Goal: Task Accomplishment & Management: Complete application form

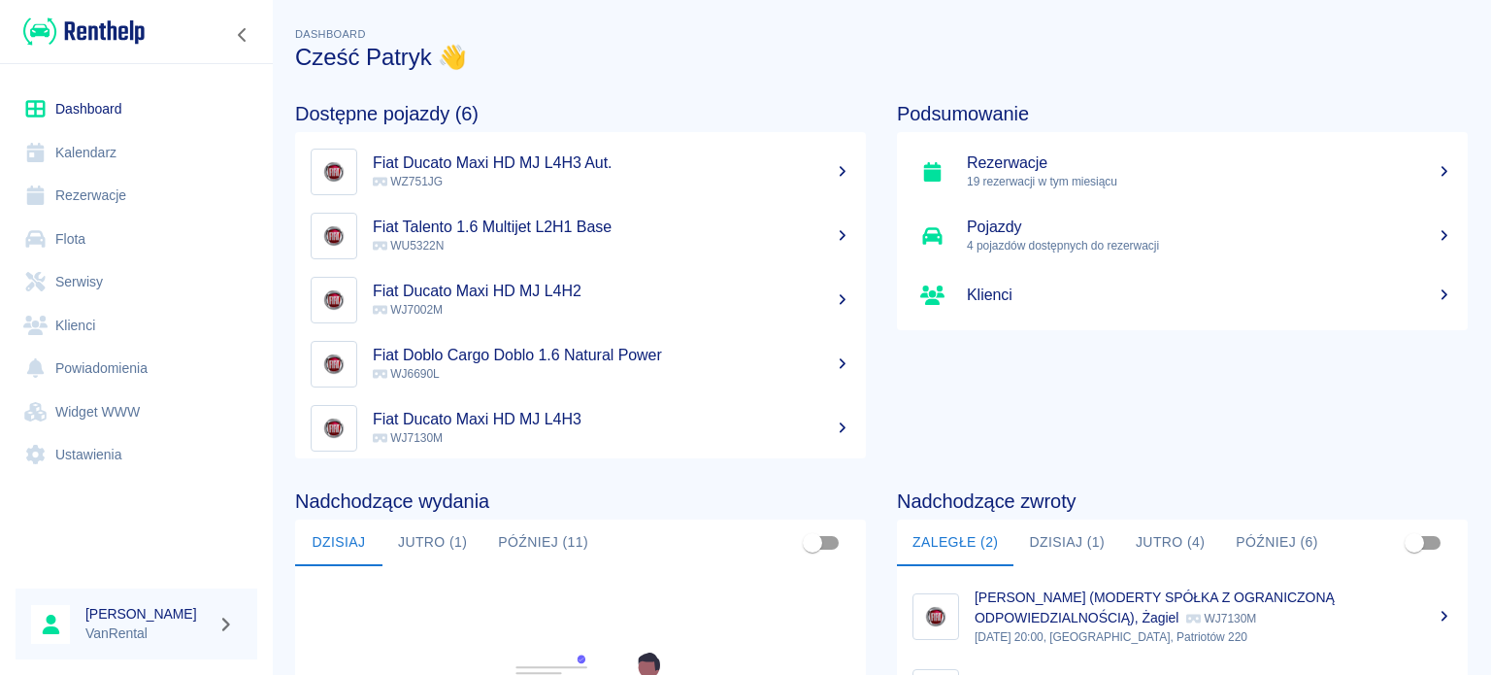
click at [116, 148] on link "Kalendarz" at bounding box center [137, 153] width 242 height 44
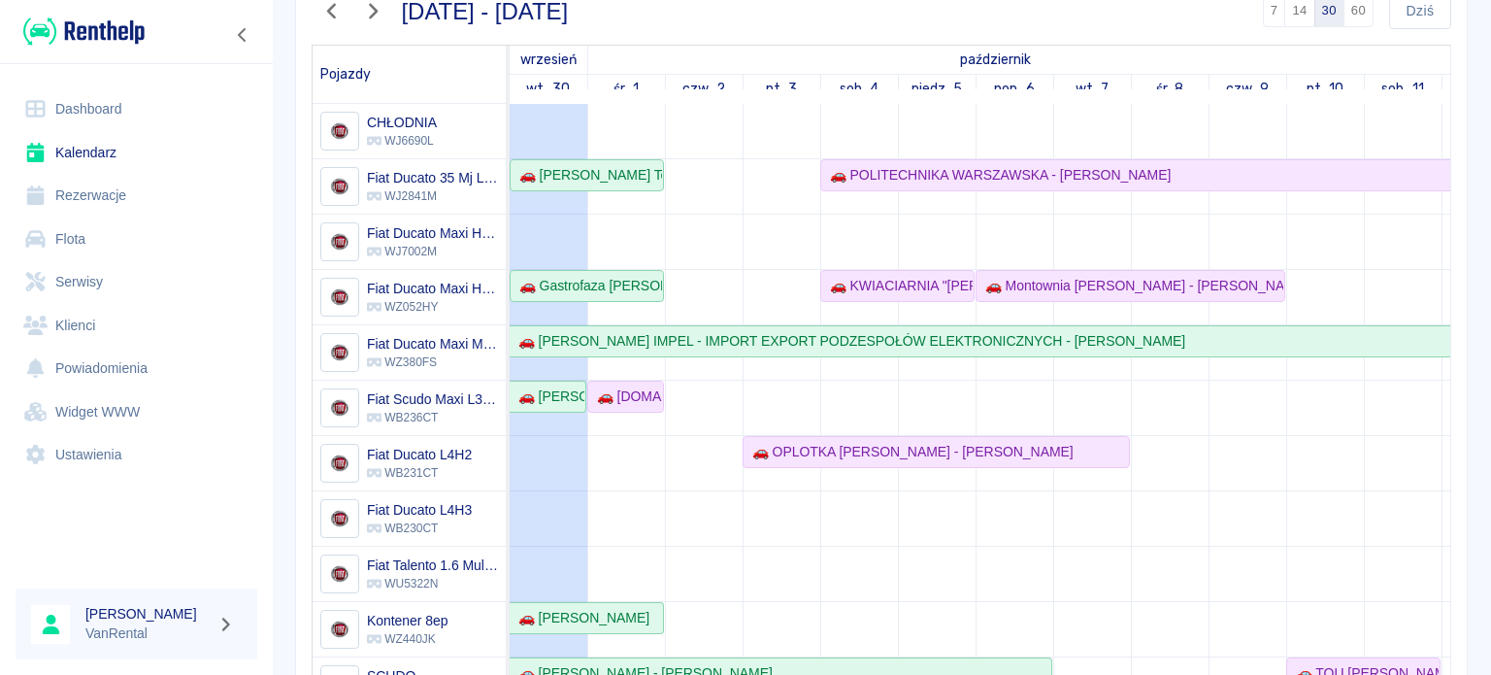
scroll to position [97, 0]
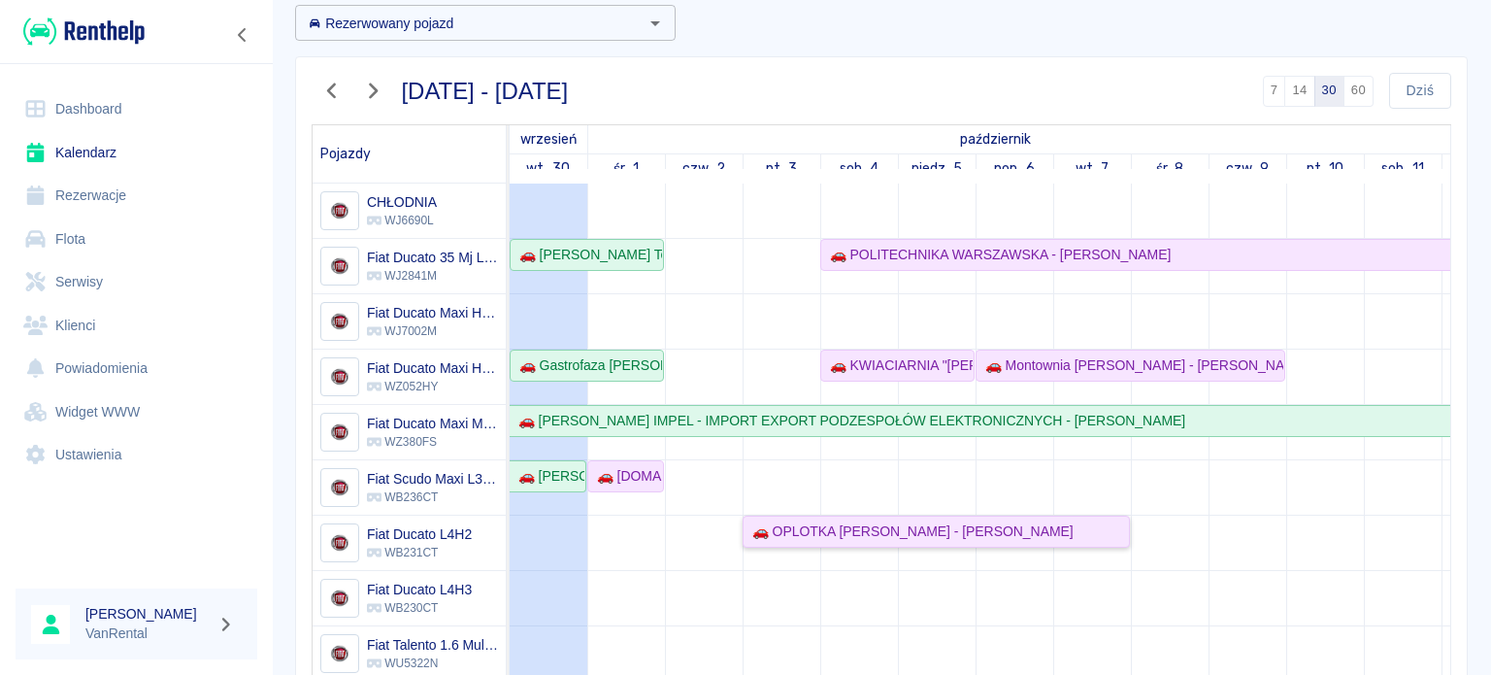
click at [1073, 535] on div "🚗 OPLOTKA KAROLINA GŁUCHOWSKA - Jacek Głuchowski" at bounding box center [908, 531] width 329 height 20
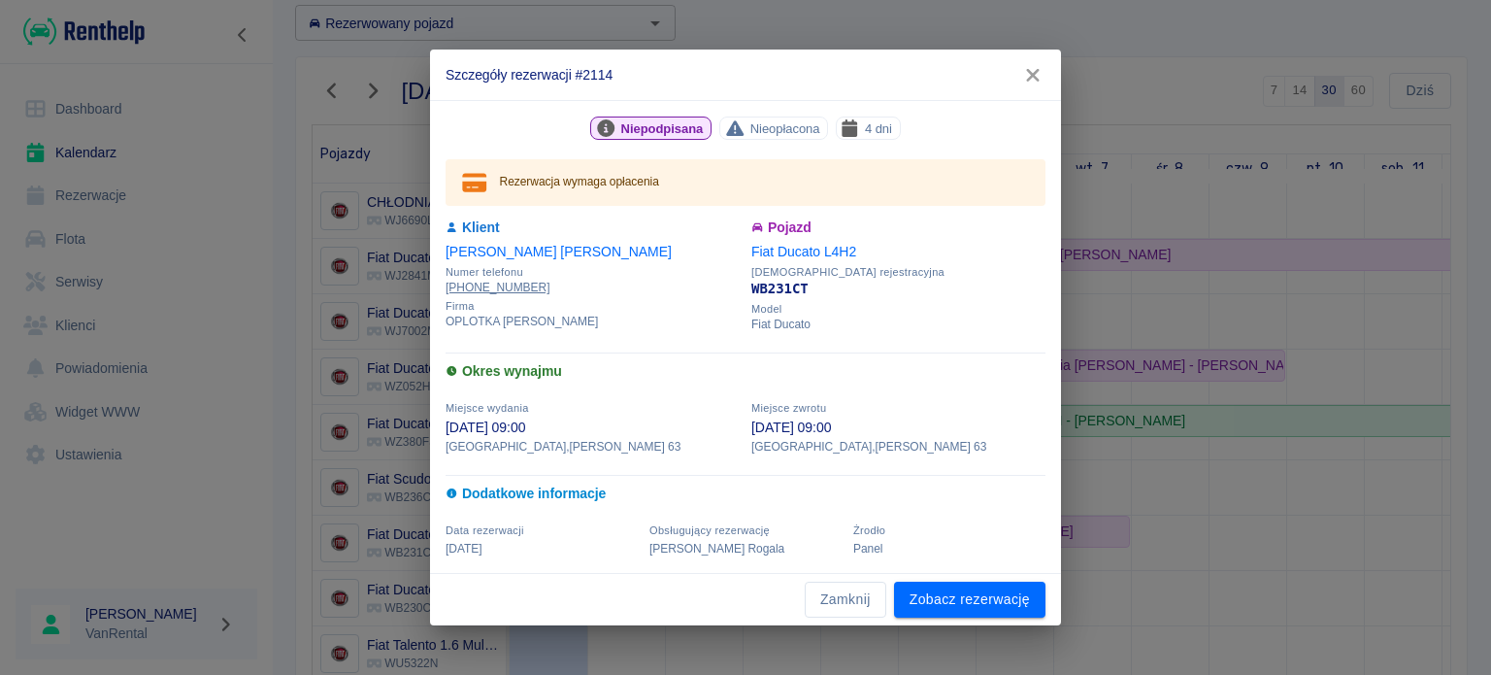
drag, startPoint x: 850, startPoint y: 599, endPoint x: 990, endPoint y: 571, distance: 142.6
click at [850, 599] on button "Zamknij" at bounding box center [846, 599] width 82 height 36
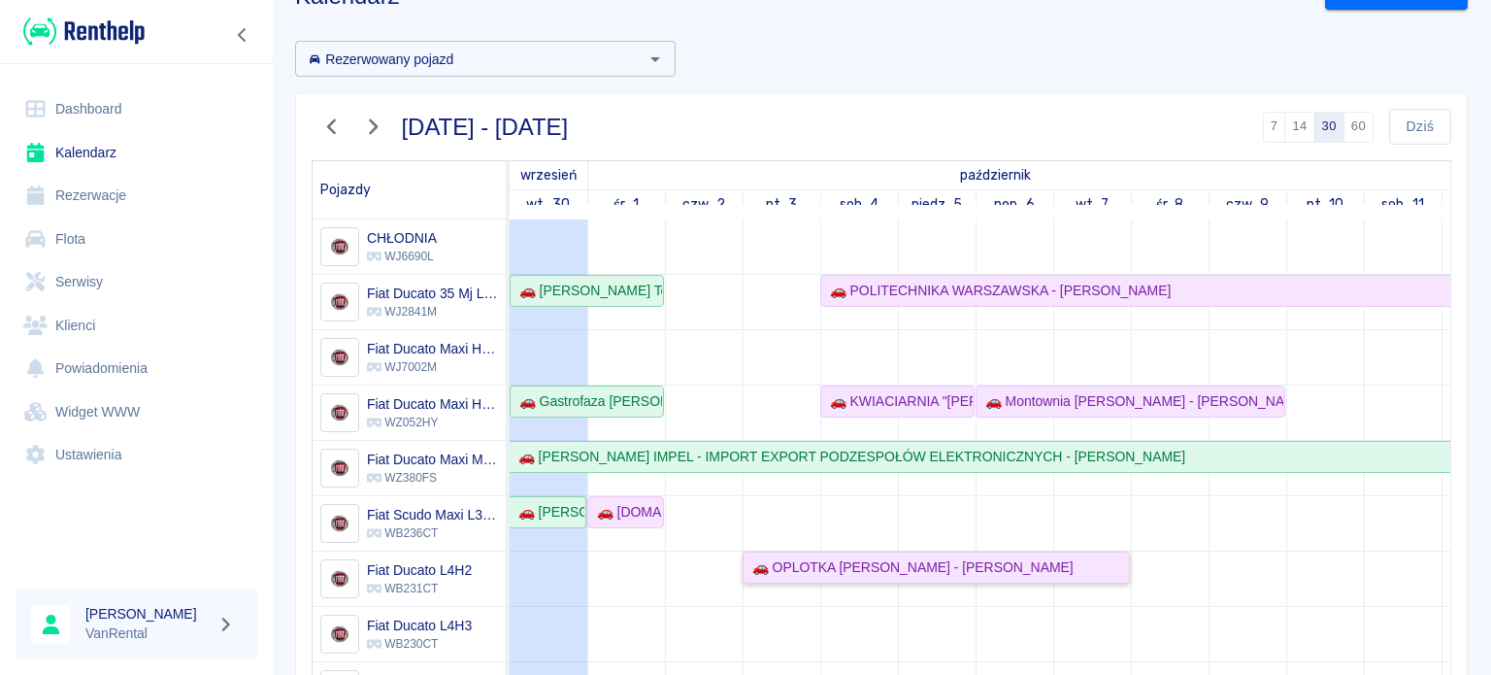
scroll to position [0, 0]
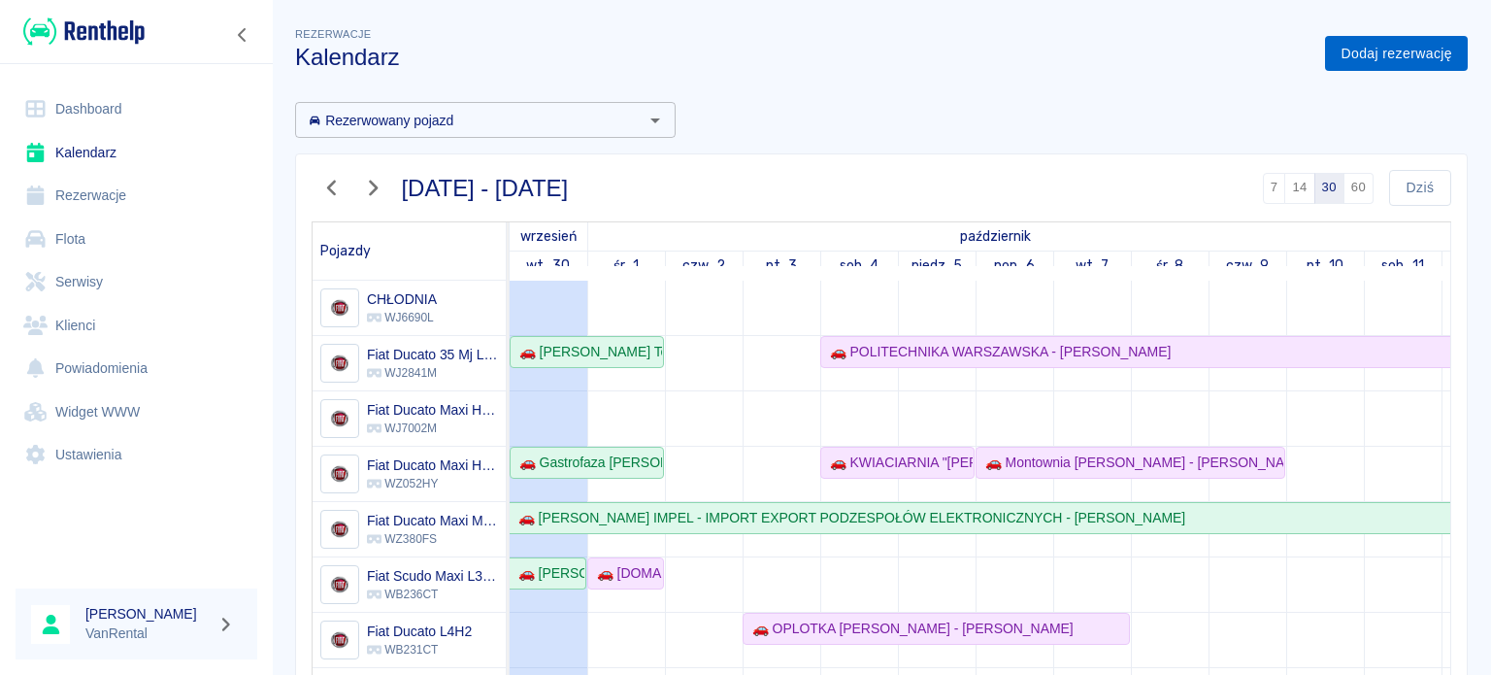
click at [1407, 43] on link "Dodaj rezerwację" at bounding box center [1396, 54] width 143 height 36
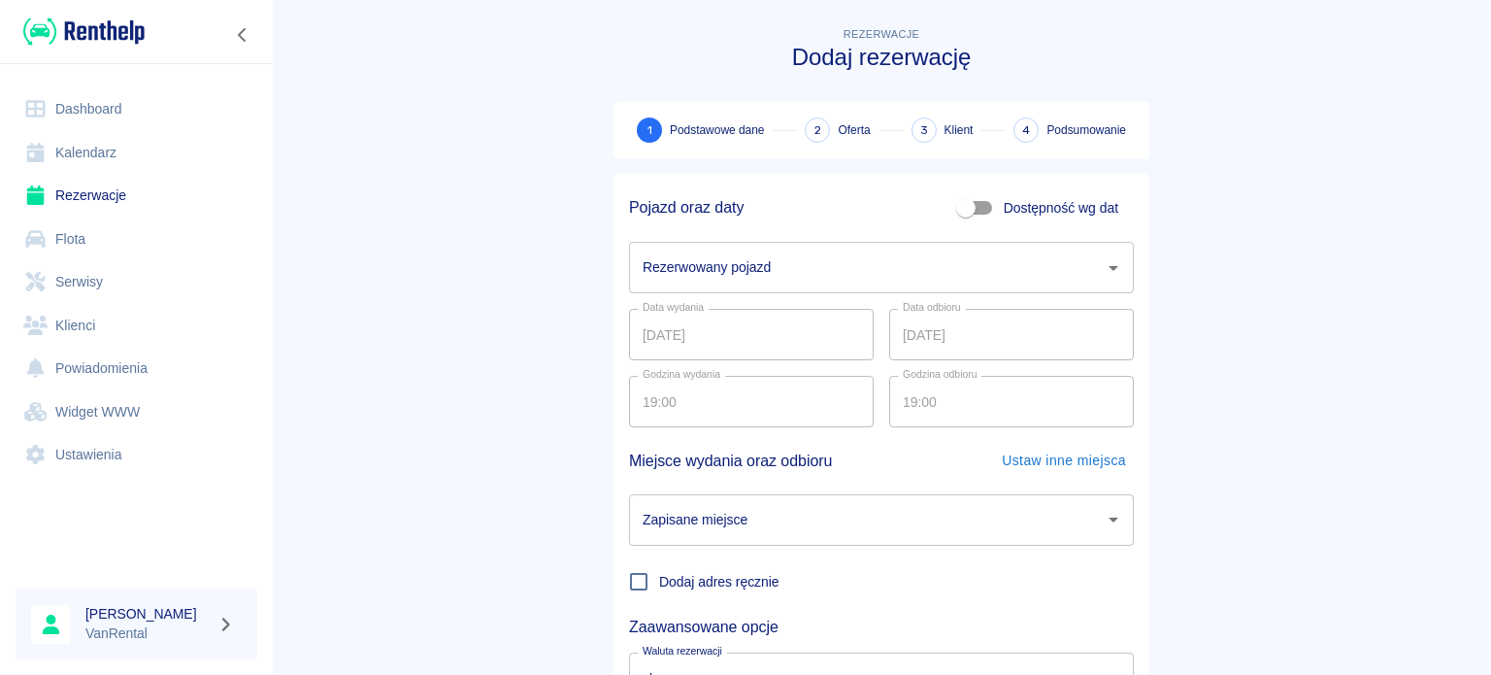
click at [706, 257] on input "Rezerwowany pojazd" at bounding box center [867, 267] width 458 height 34
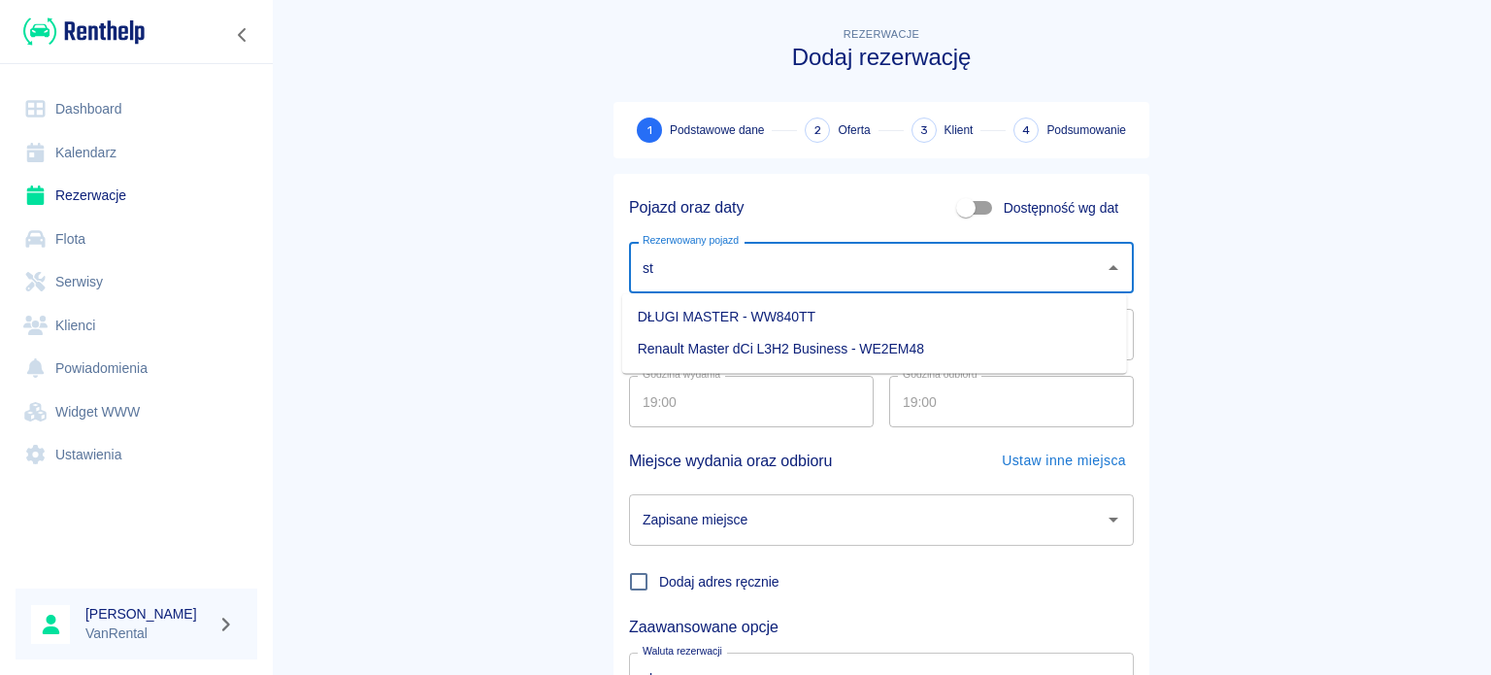
type input "s"
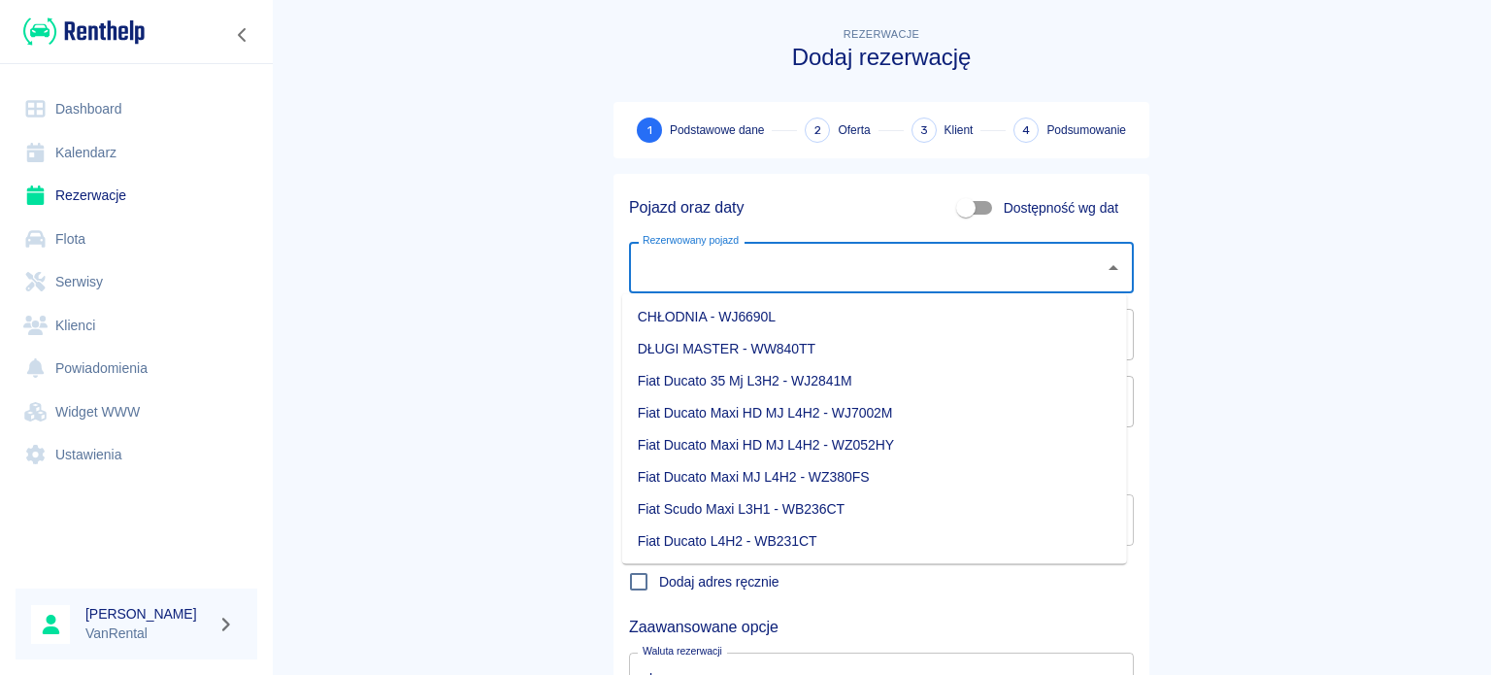
click at [863, 543] on li "Fiat Ducato L4H2 - WB231CT" at bounding box center [874, 541] width 505 height 32
type input "Fiat Ducato L4H2 - WB231CT"
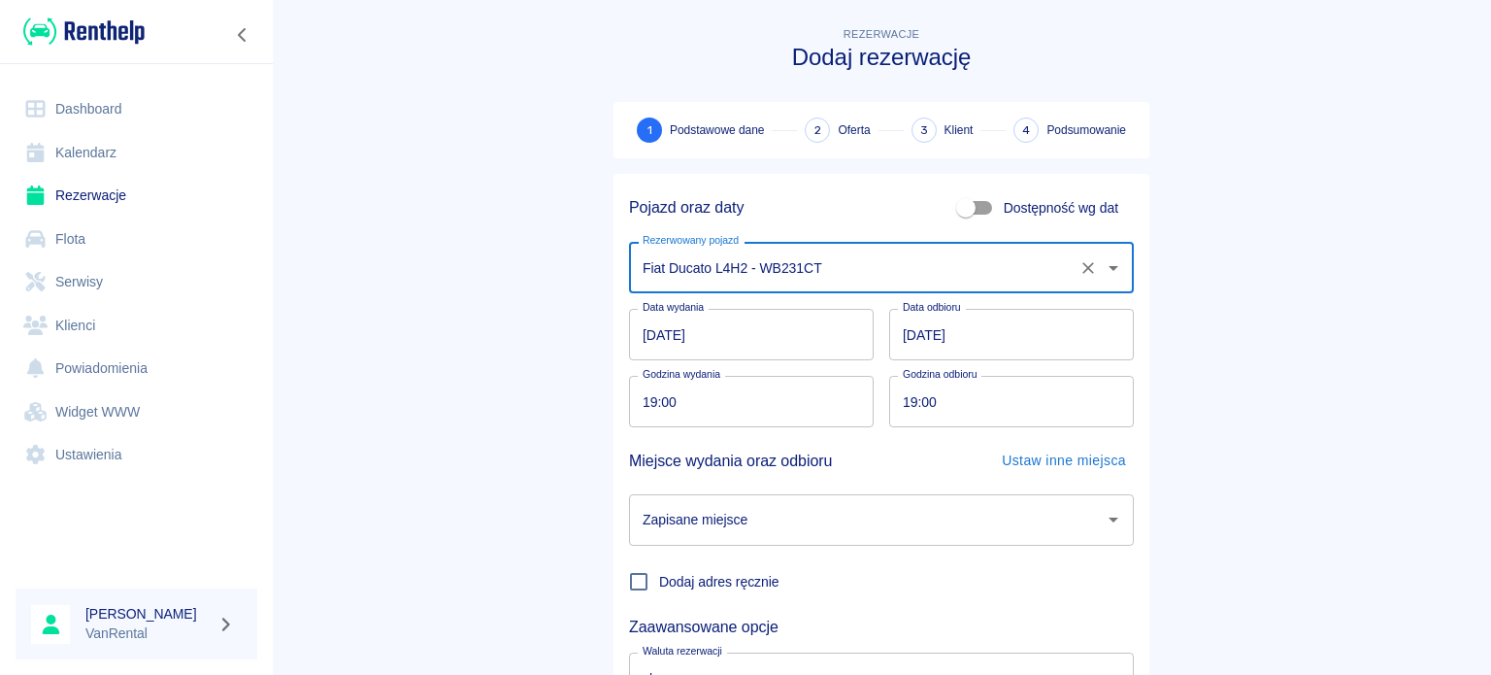
click at [632, 334] on input "30.09.2025" at bounding box center [751, 334] width 245 height 51
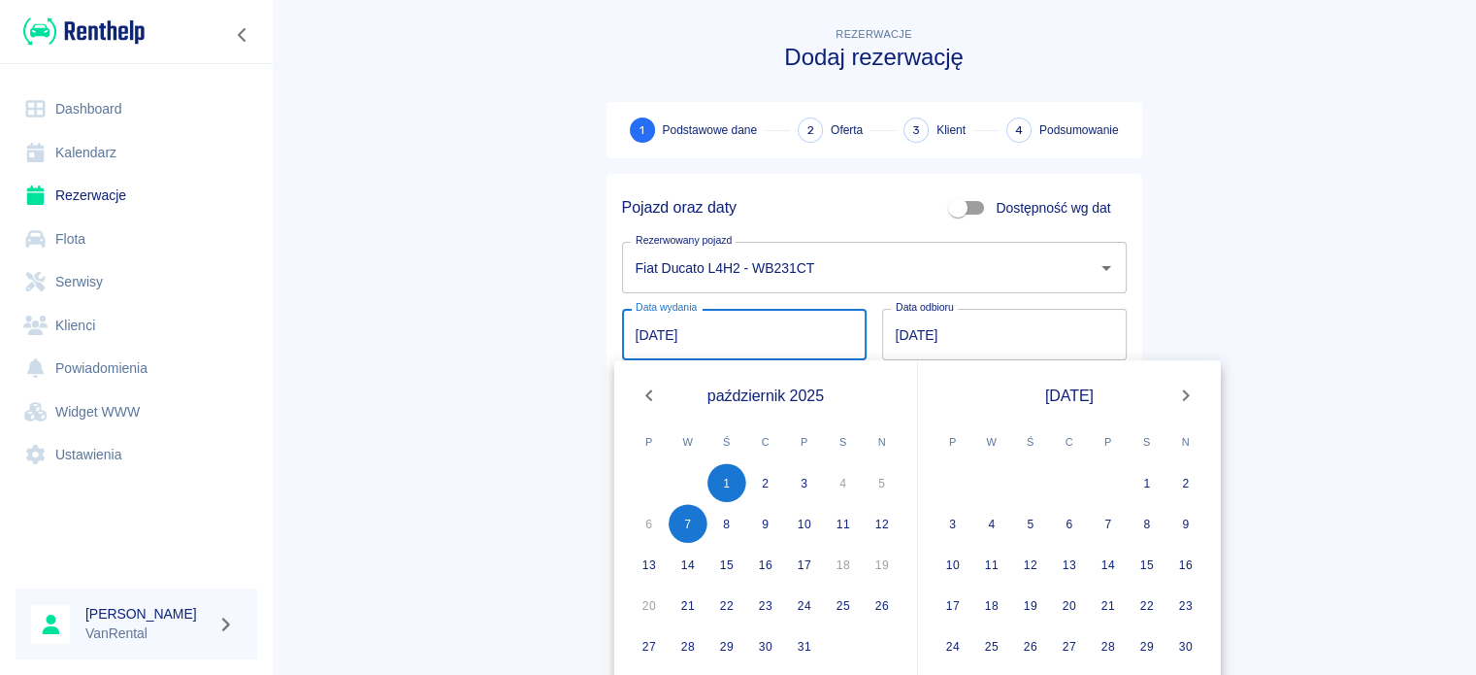
type input "07.10.2025"
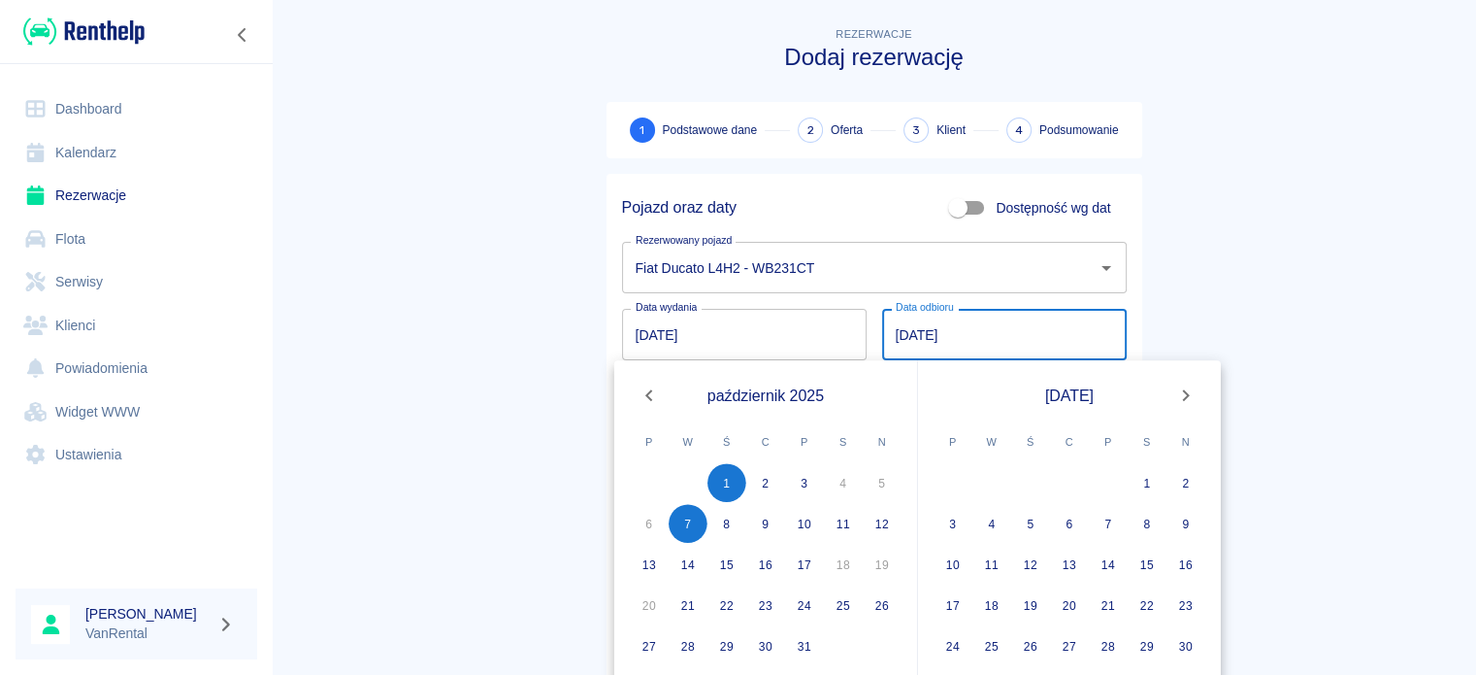
click at [882, 344] on input "01.10.2025" at bounding box center [1004, 334] width 245 height 51
type input "09.10.2025"
click at [450, 468] on main "Rezerwacje Dodaj rezerwację 1 Podstawowe dane 2 Oferta 3 Klient 4 Podsumowanie …" at bounding box center [874, 404] width 1204 height 763
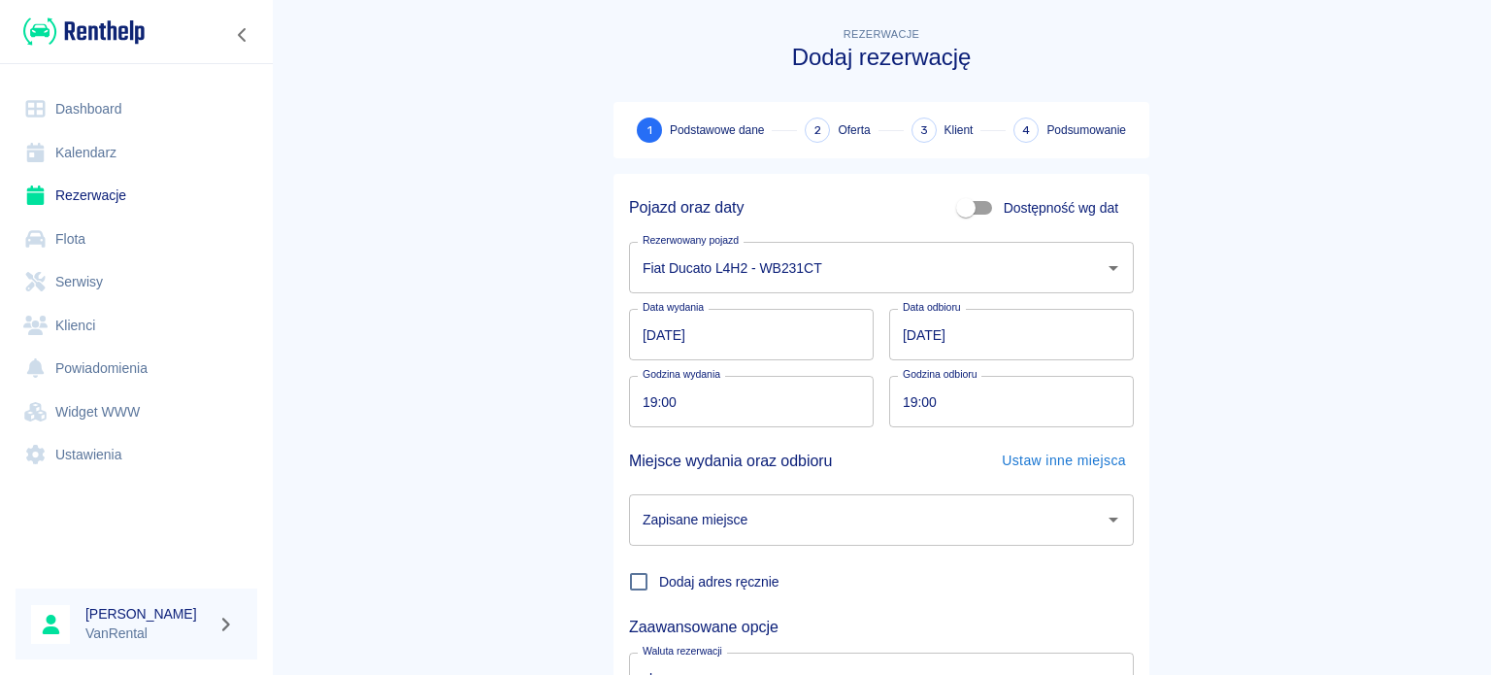
click at [639, 413] on input "19:00" at bounding box center [744, 401] width 231 height 51
type input "12:00"
click at [895, 409] on input "19:00" at bounding box center [1004, 401] width 231 height 51
type input "12:00"
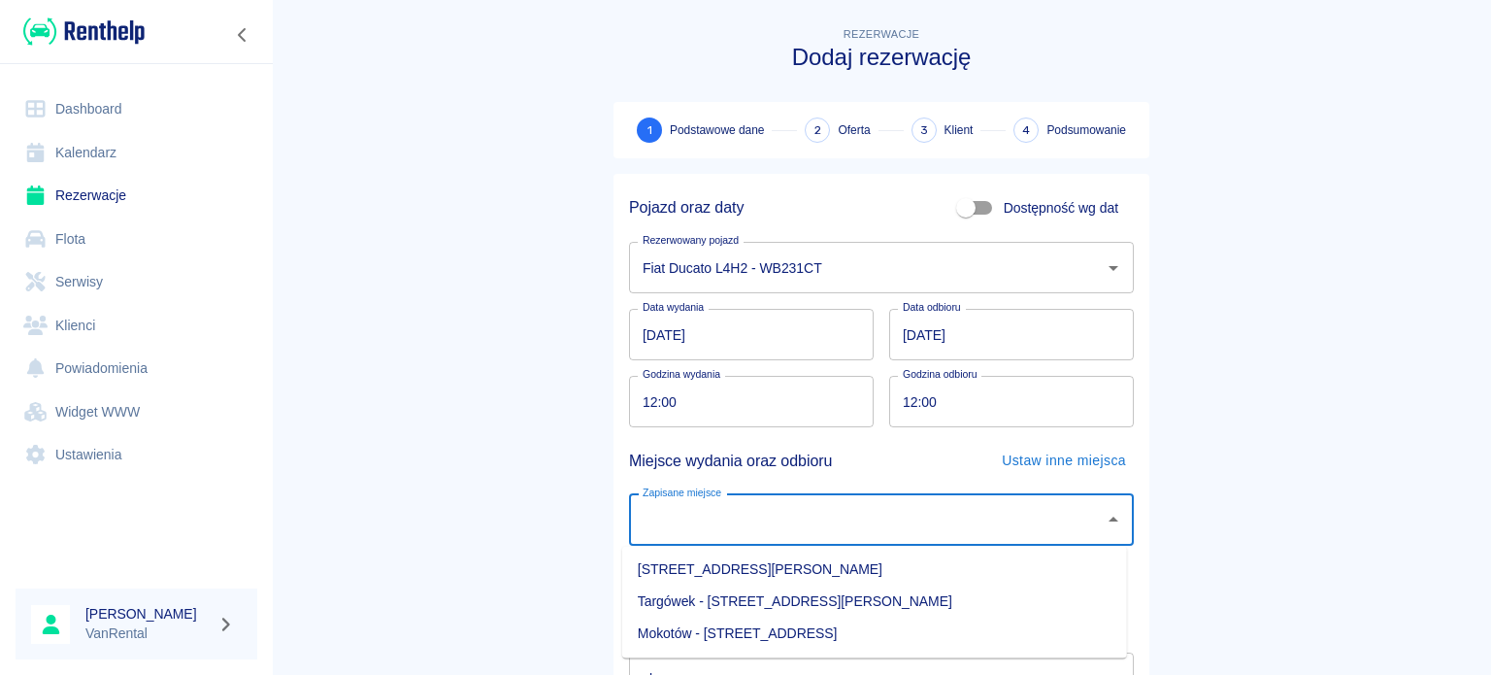
click at [805, 508] on input "Zapisane miejsce" at bounding box center [867, 520] width 458 height 34
click at [841, 605] on li "Targówek - Warszawa, Piotra Skargi 63" at bounding box center [874, 601] width 505 height 32
type input "Targówek - Warszawa, Piotra Skargi 63"
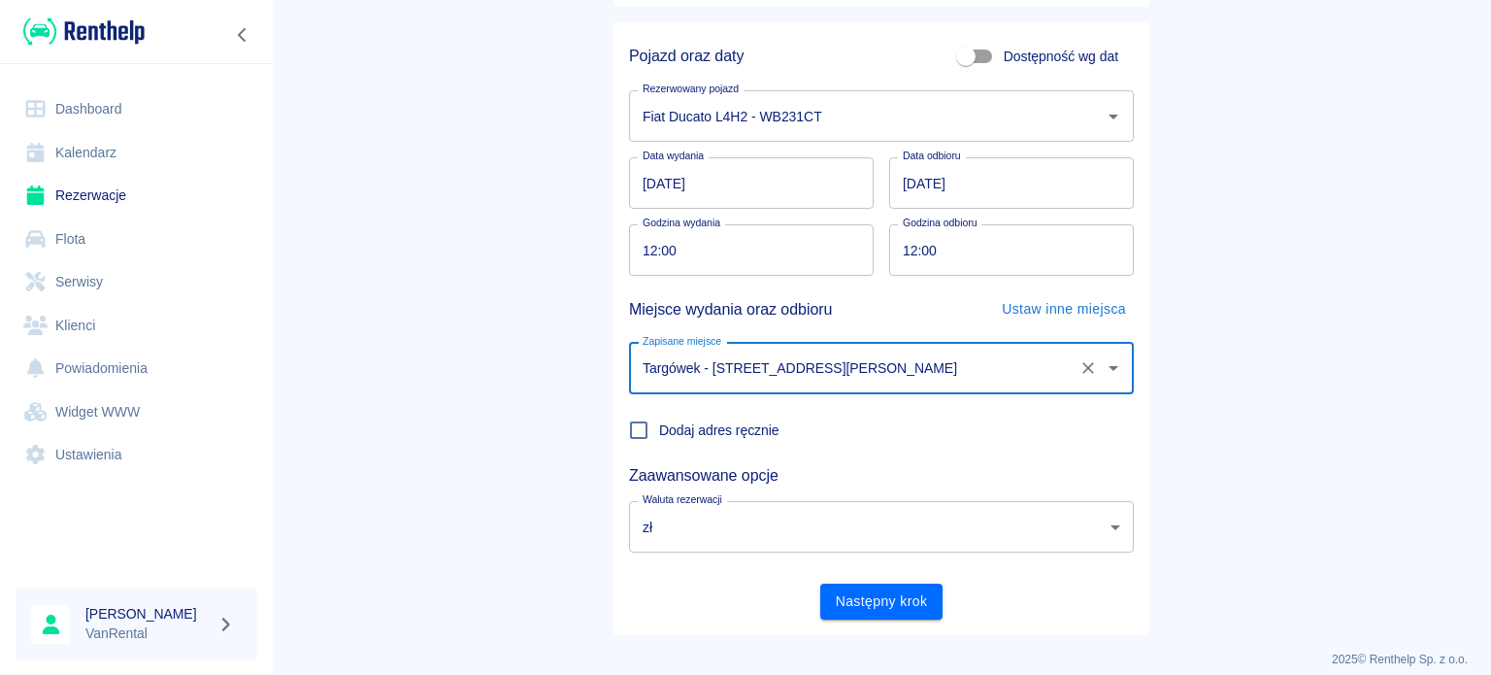
scroll to position [167, 0]
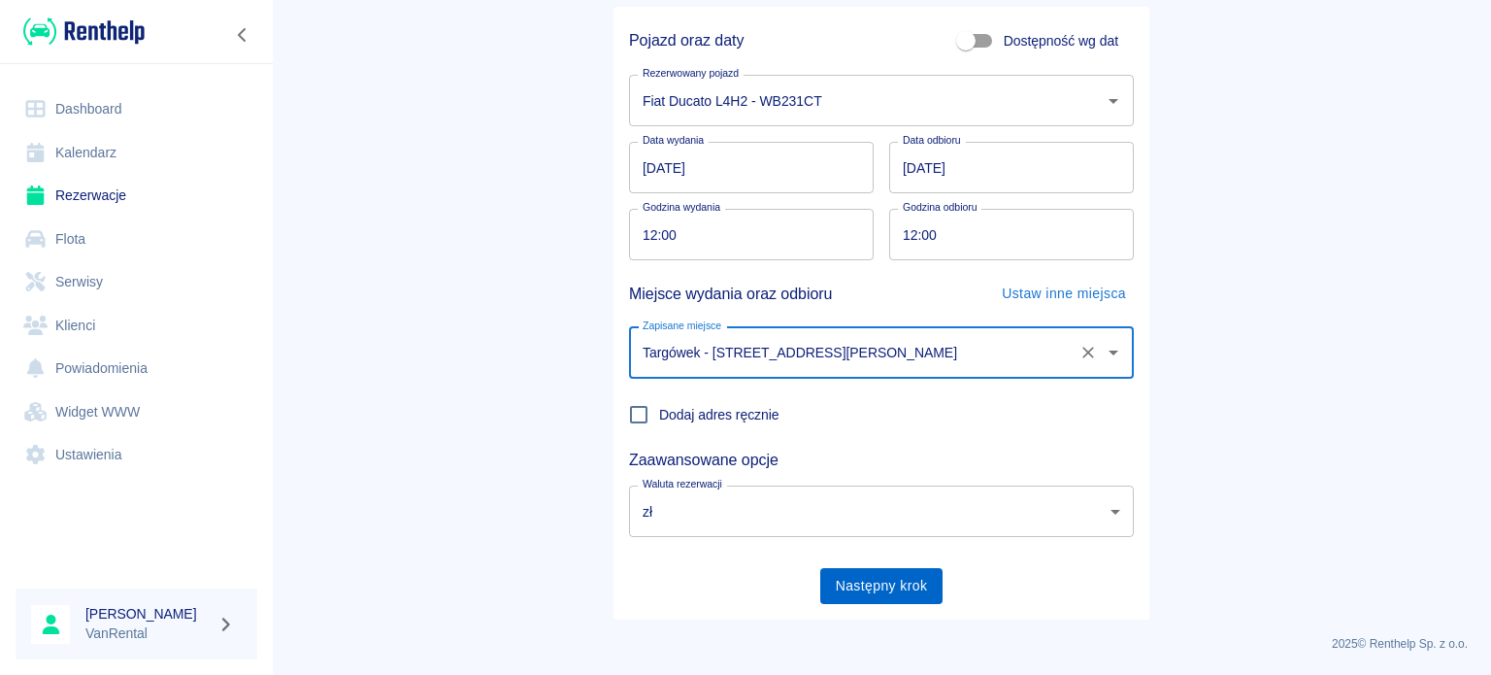
click at [911, 589] on button "Następny krok" at bounding box center [881, 586] width 123 height 36
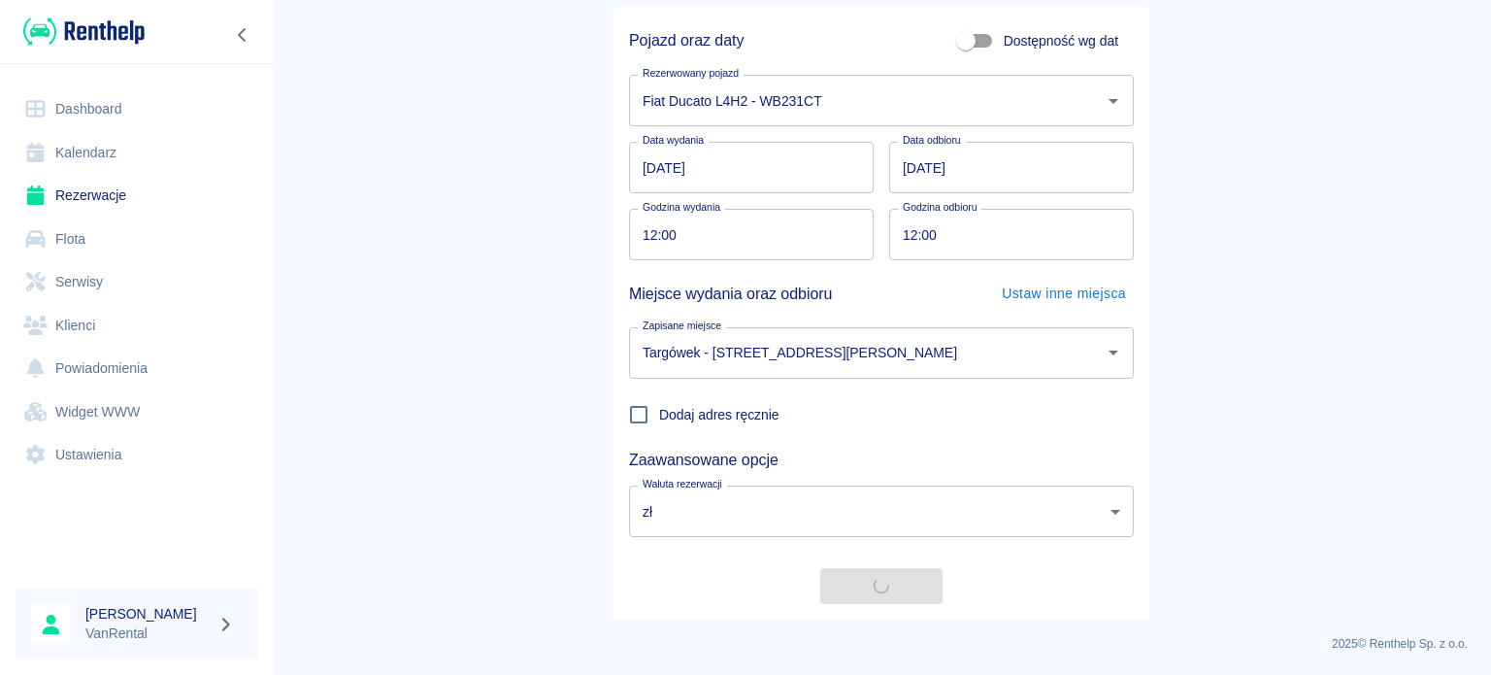
scroll to position [0, 0]
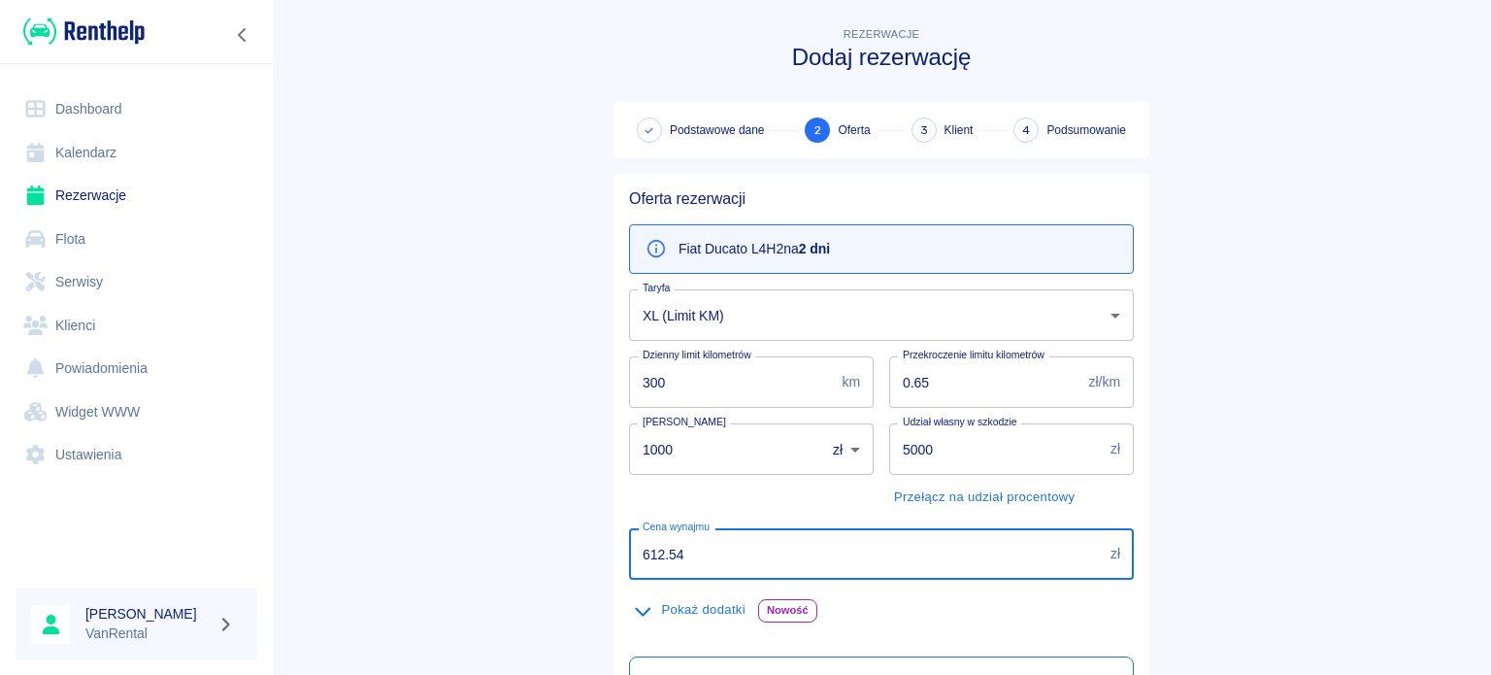
drag, startPoint x: 713, startPoint y: 557, endPoint x: 516, endPoint y: 558, distance: 197.0
click at [516, 558] on main "Rezerwacje Dodaj rezerwację Podstawowe dane 2 Oferta 3 Klient 4 Podsumowanie Of…" at bounding box center [881, 504] width 1219 height 963
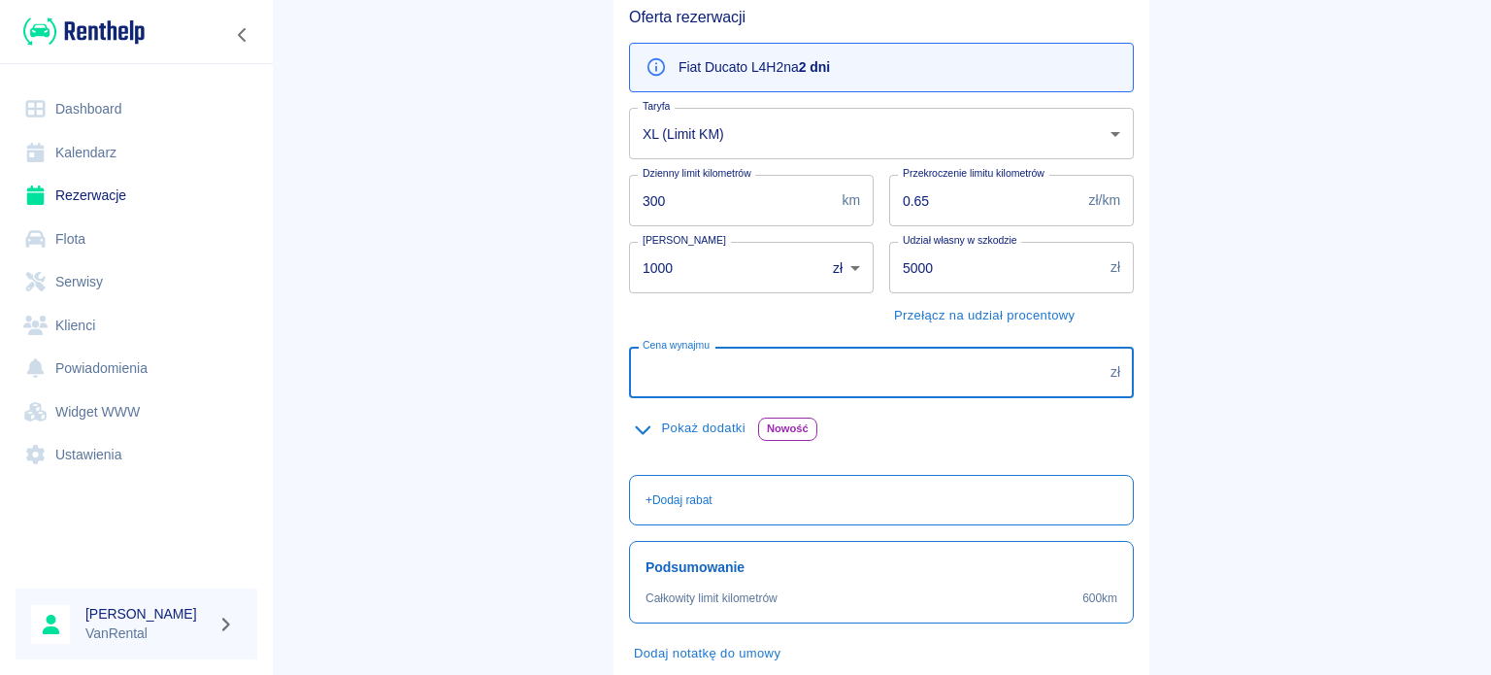
scroll to position [194, 0]
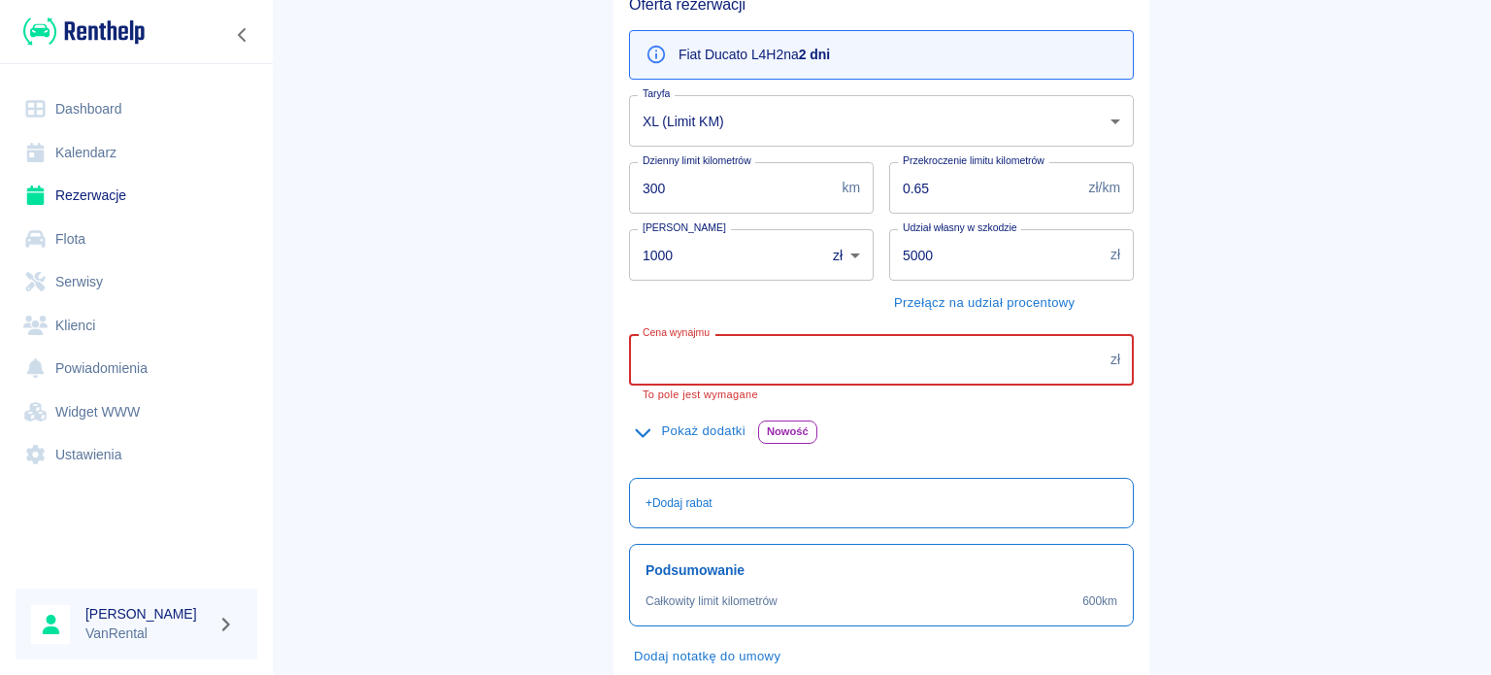
click at [641, 441] on button "Pokaż dodatki" at bounding box center [689, 431] width 121 height 30
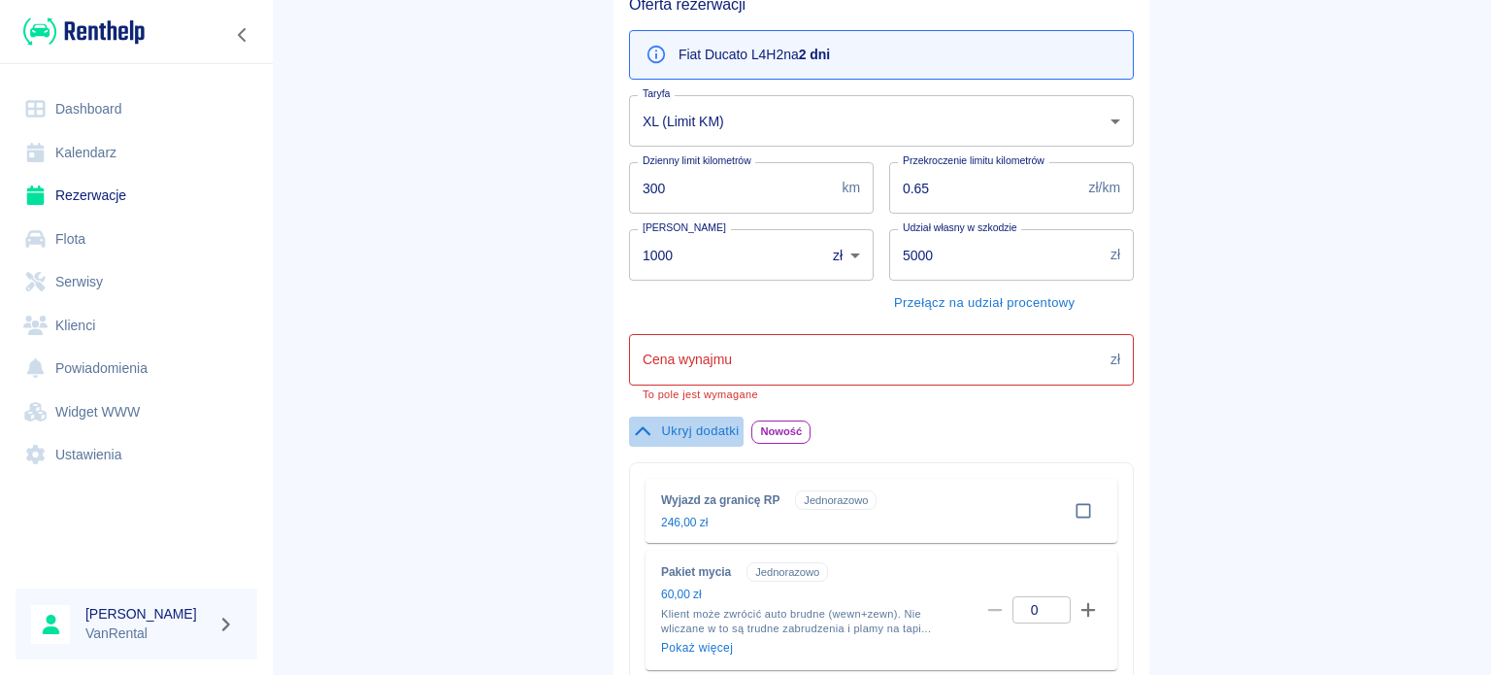
click at [641, 442] on button "Ukryj dodatki" at bounding box center [686, 431] width 115 height 30
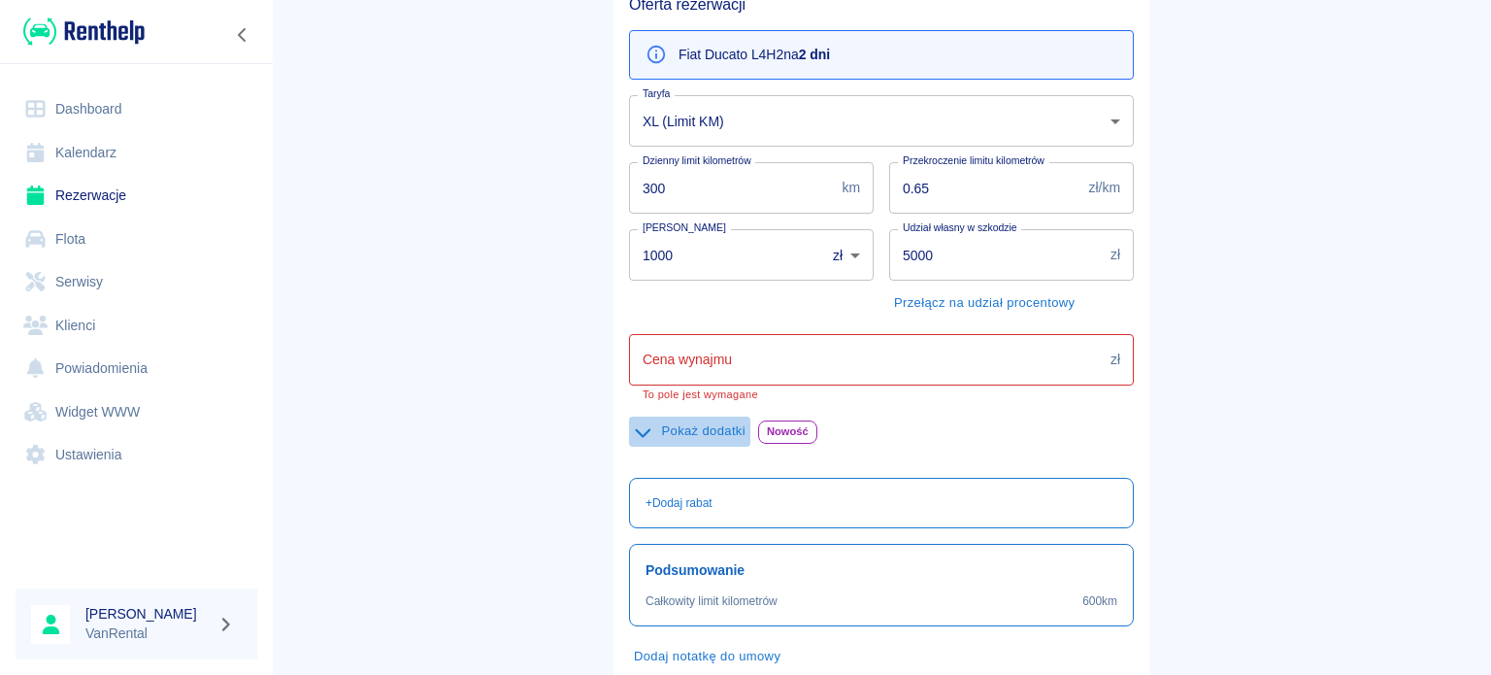
click at [641, 442] on button "Pokaż dodatki" at bounding box center [689, 431] width 121 height 30
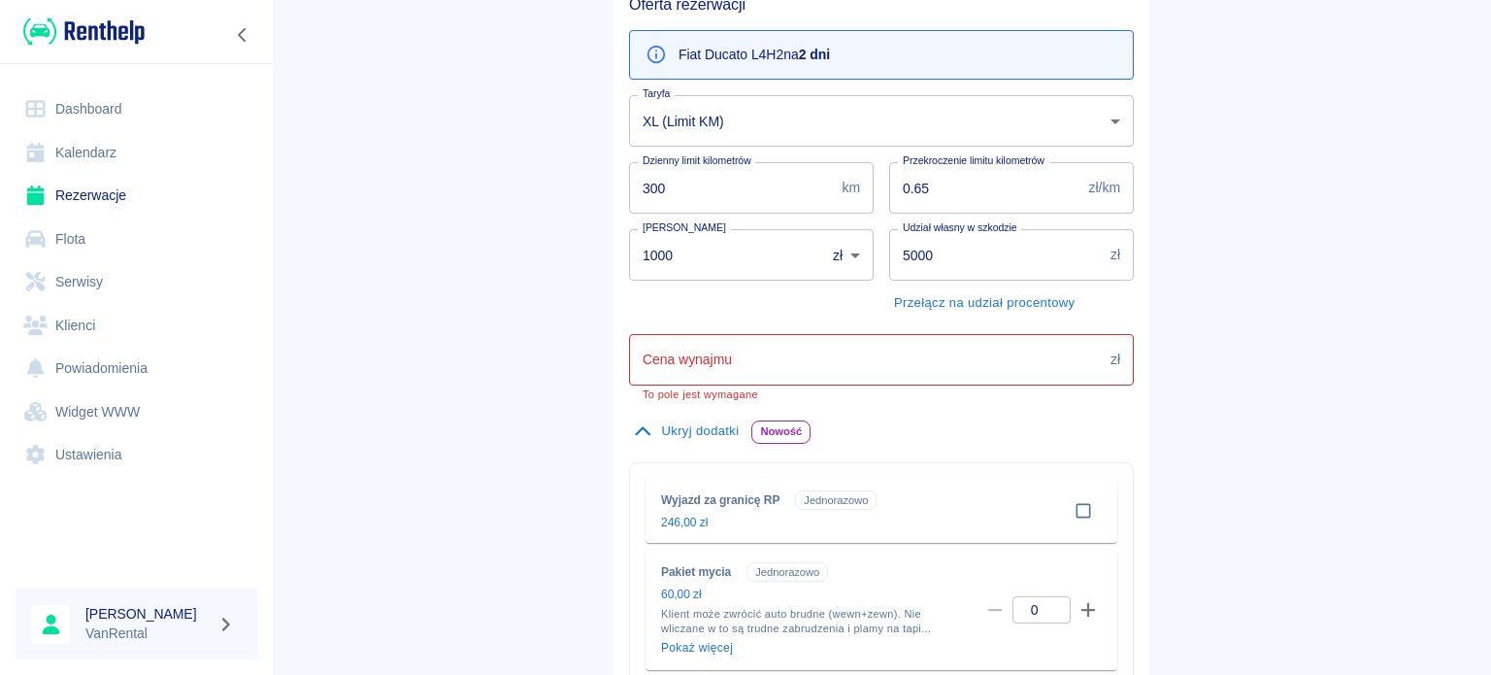
click at [698, 348] on div "Cena wynajmu zł Cena wynajmu To pole jest wymagane" at bounding box center [881, 367] width 505 height 67
click at [750, 367] on input "Cena wynajmu" at bounding box center [866, 359] width 474 height 51
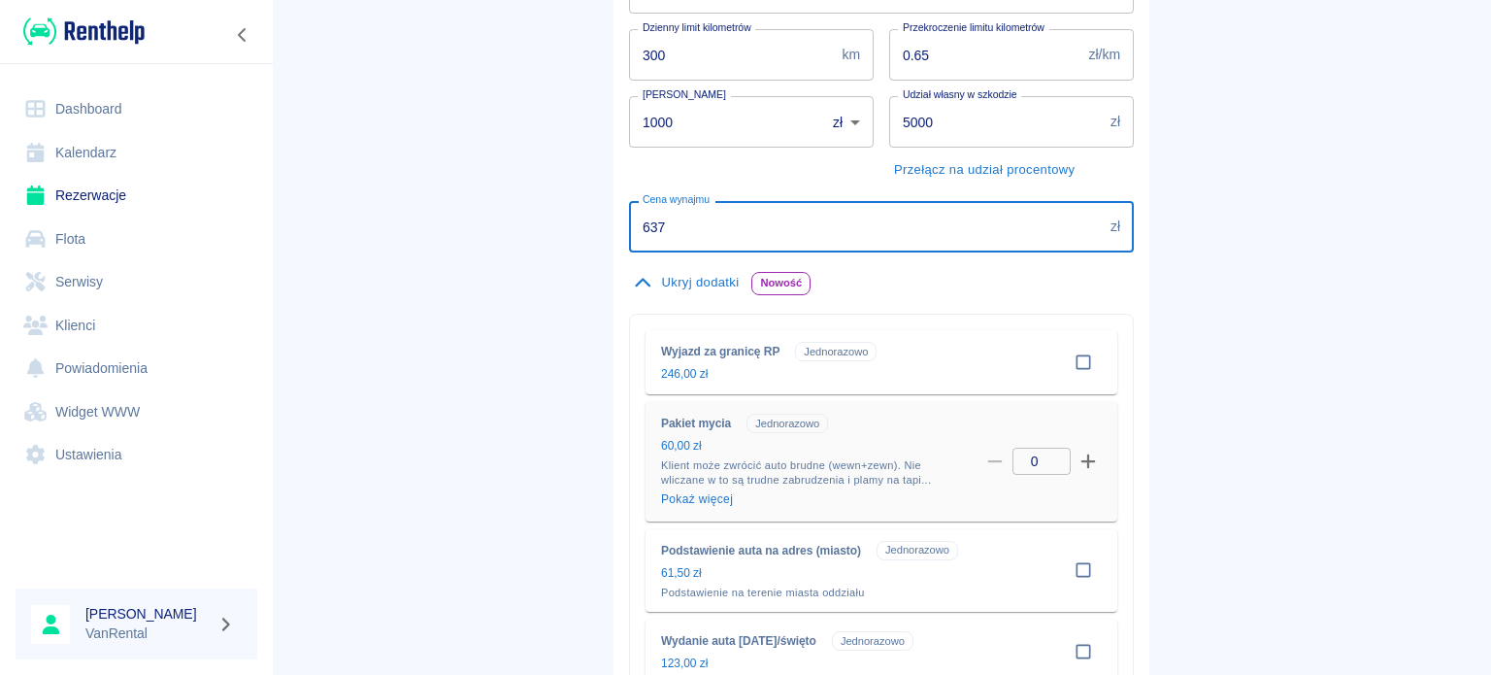
scroll to position [485, 0]
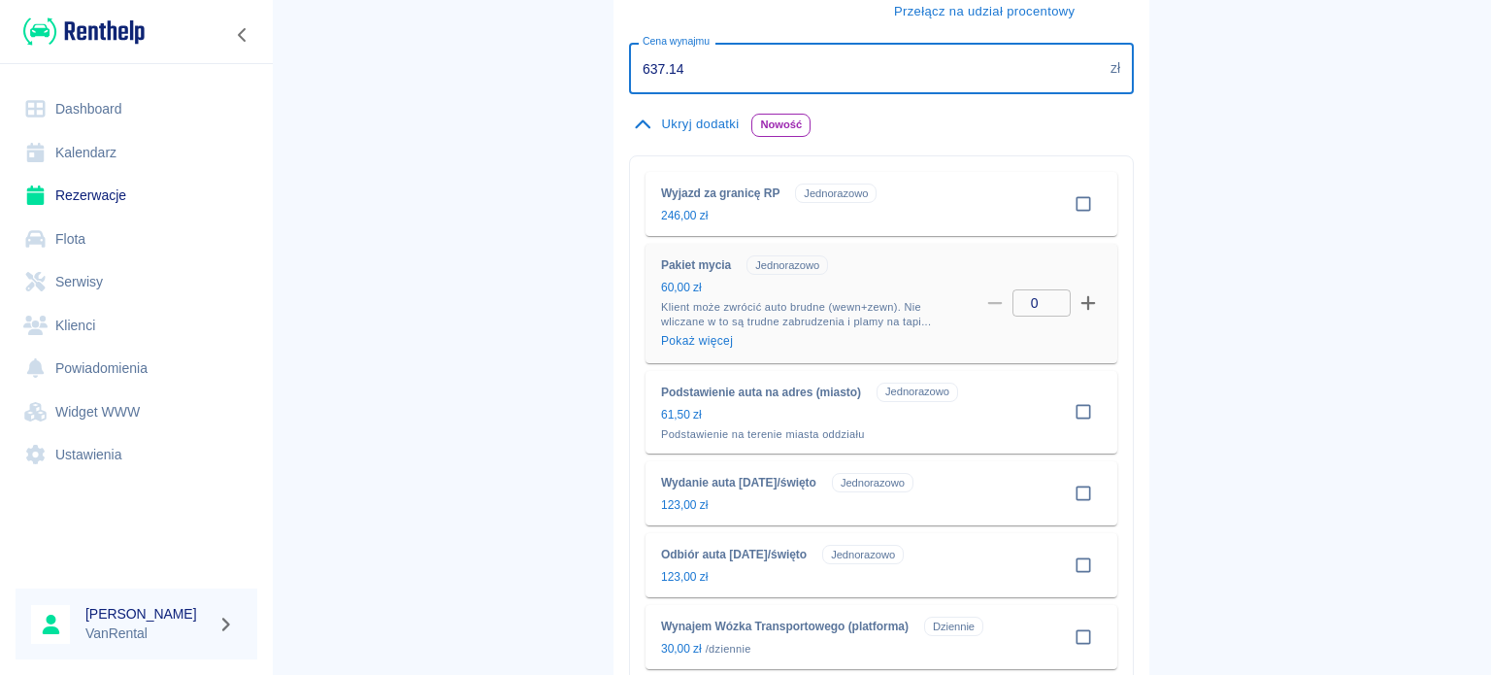
type input "637.14"
click at [1085, 304] on icon "button" at bounding box center [1087, 302] width 17 height 17
type input "1"
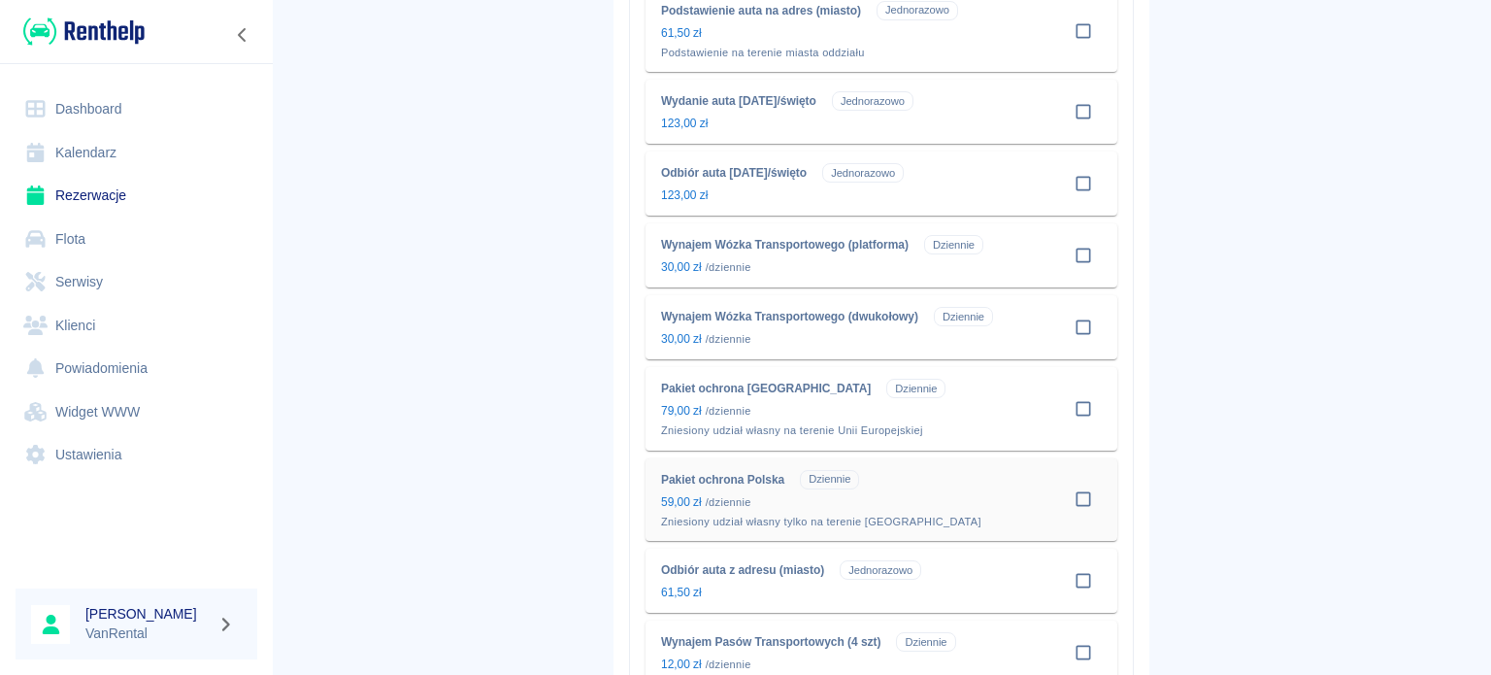
click at [1082, 500] on input "checkbox" at bounding box center [1083, 498] width 37 height 37
checkbox input "true"
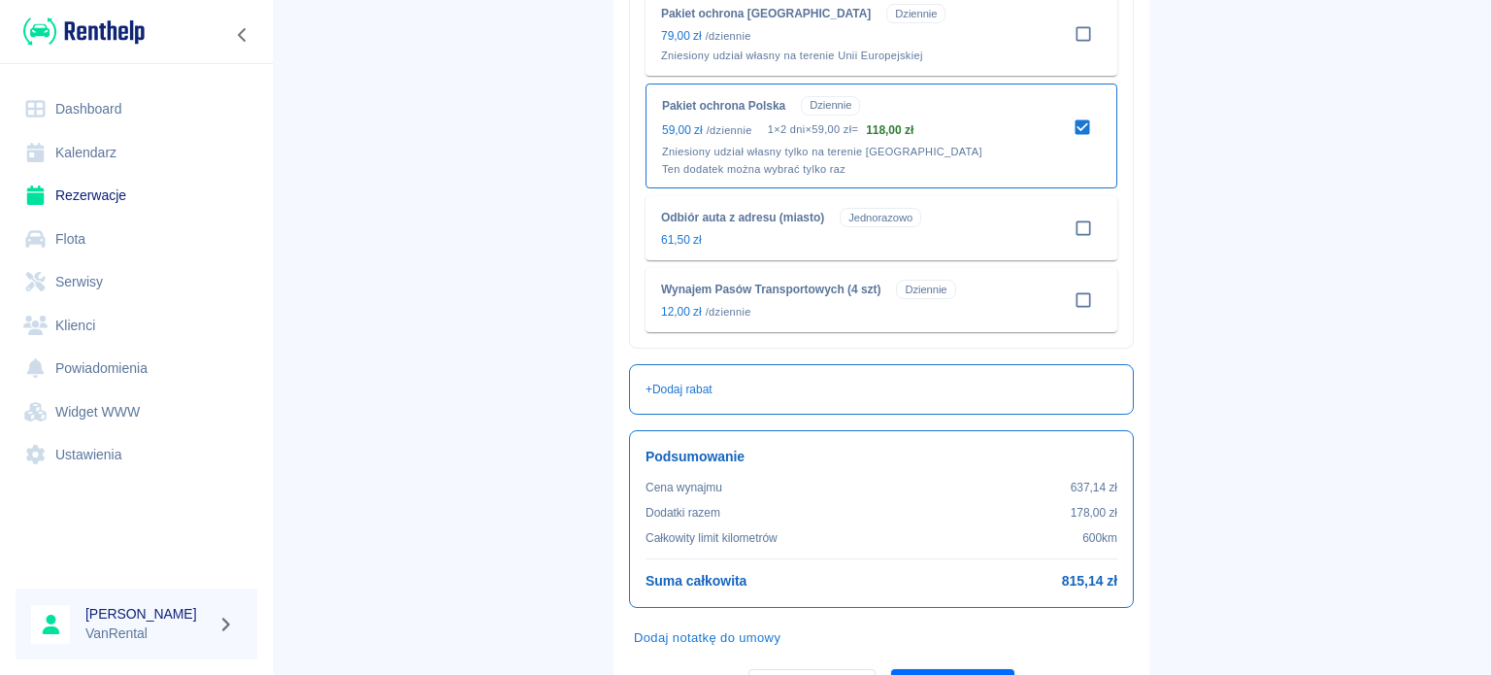
scroll to position [1347, 0]
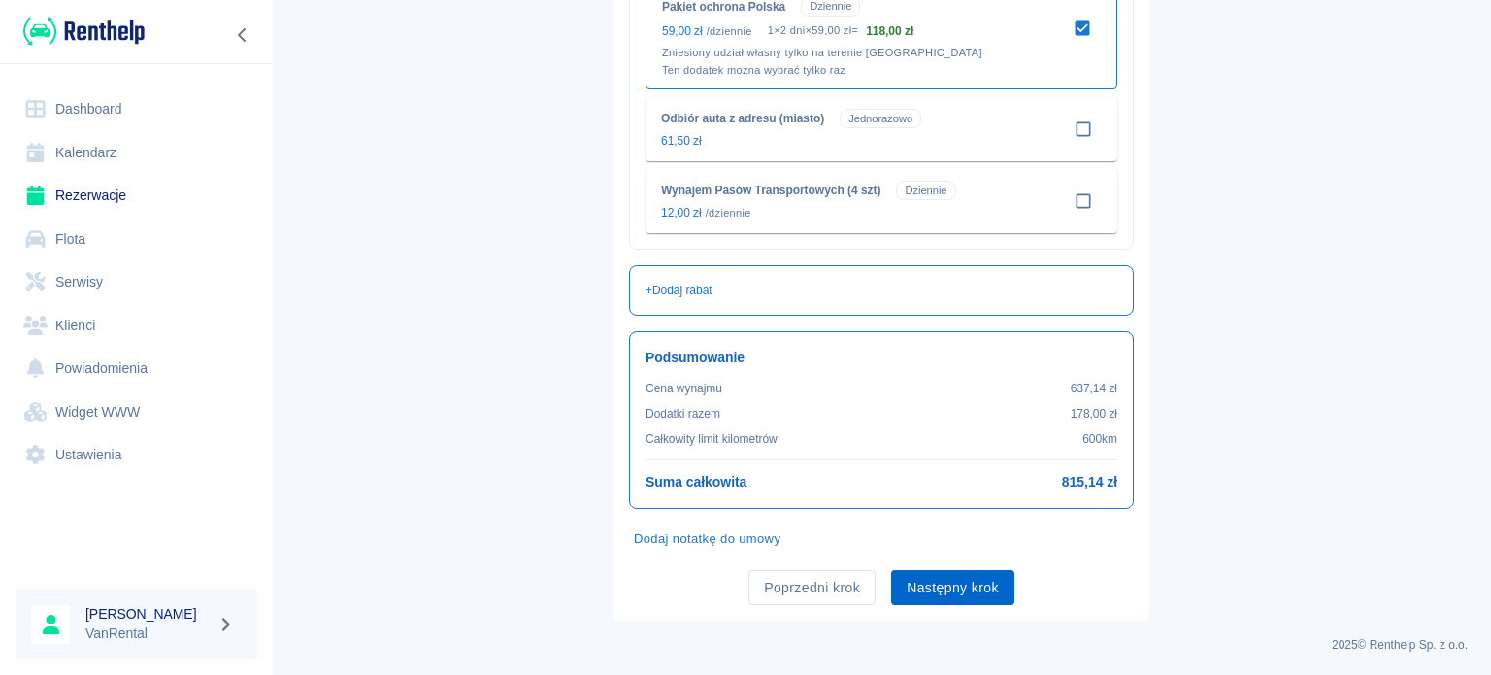
click at [956, 592] on button "Następny krok" at bounding box center [952, 588] width 123 height 36
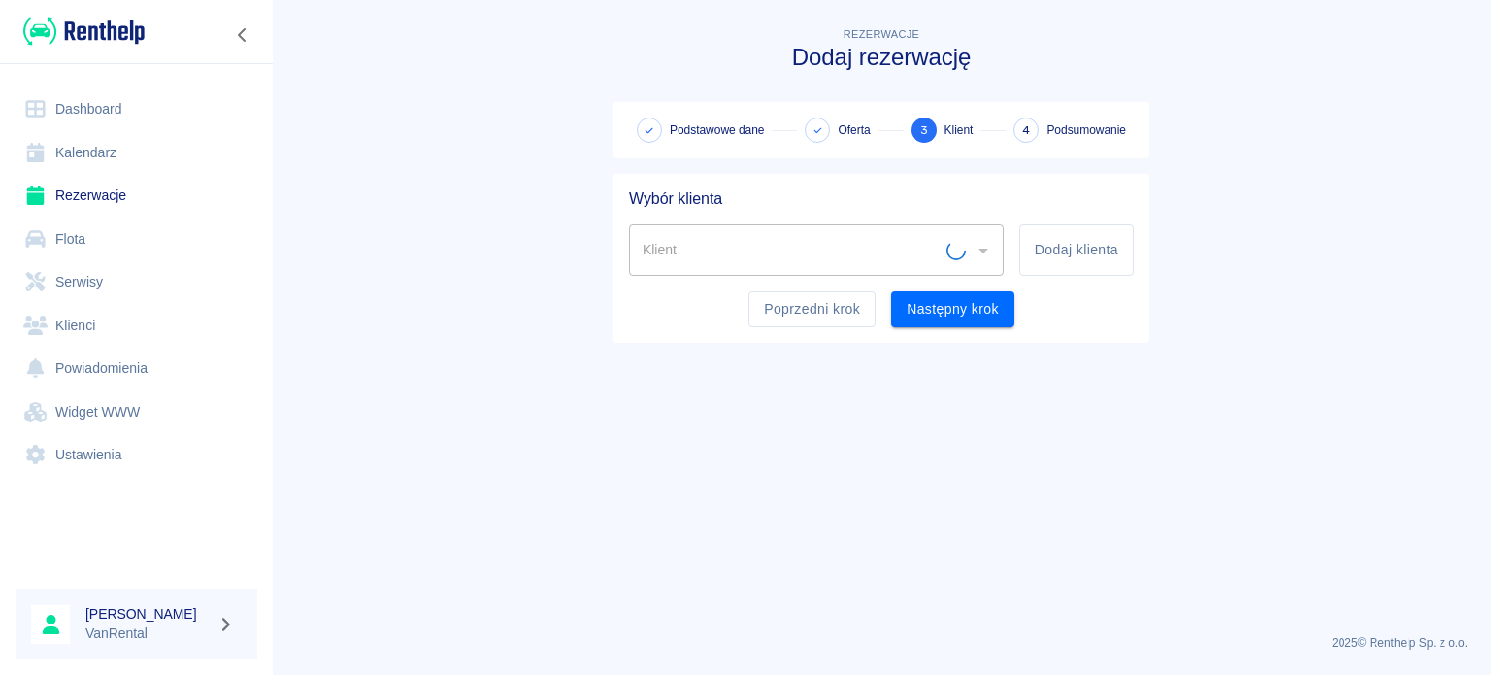
scroll to position [0, 0]
click at [848, 259] on input "Klient" at bounding box center [802, 250] width 328 height 34
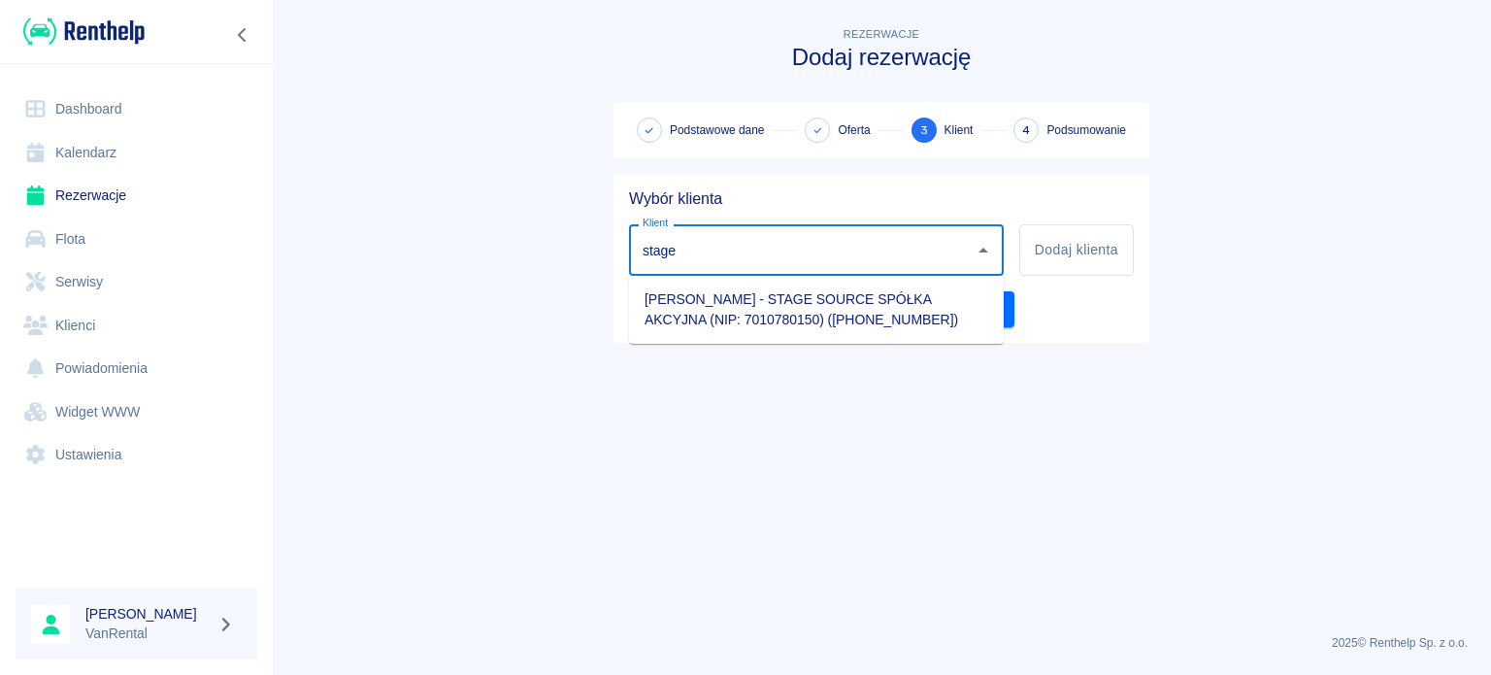
click at [784, 316] on li "[PERSON_NAME] - STAGE SOURCE SPÓŁKA AKCYJNA (NIP: 7010780150) ([PHONE_NUMBER])" at bounding box center [816, 309] width 375 height 52
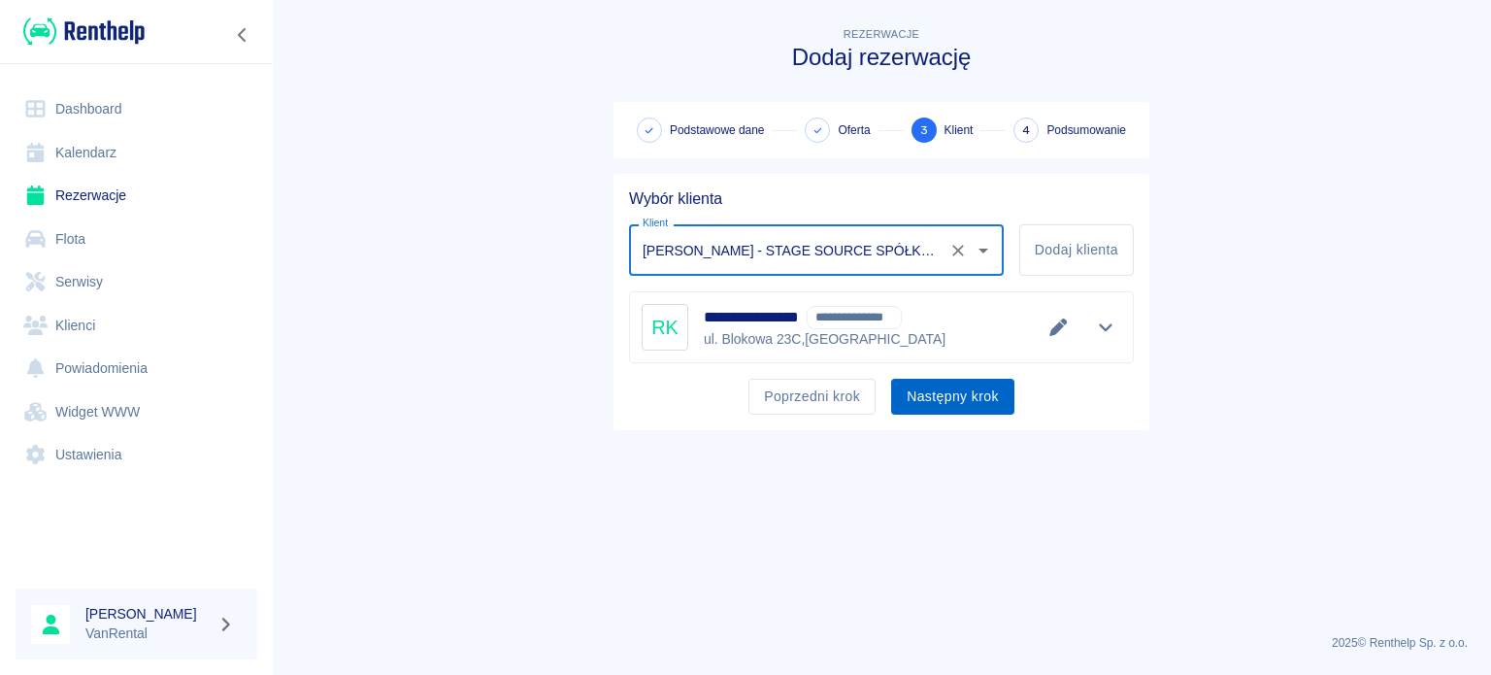
type input "[PERSON_NAME] - STAGE SOURCE SPÓŁKA AKCYJNA (NIP: 7010780150) ([PHONE_NUMBER])"
click at [977, 407] on button "Następny krok" at bounding box center [952, 397] width 123 height 36
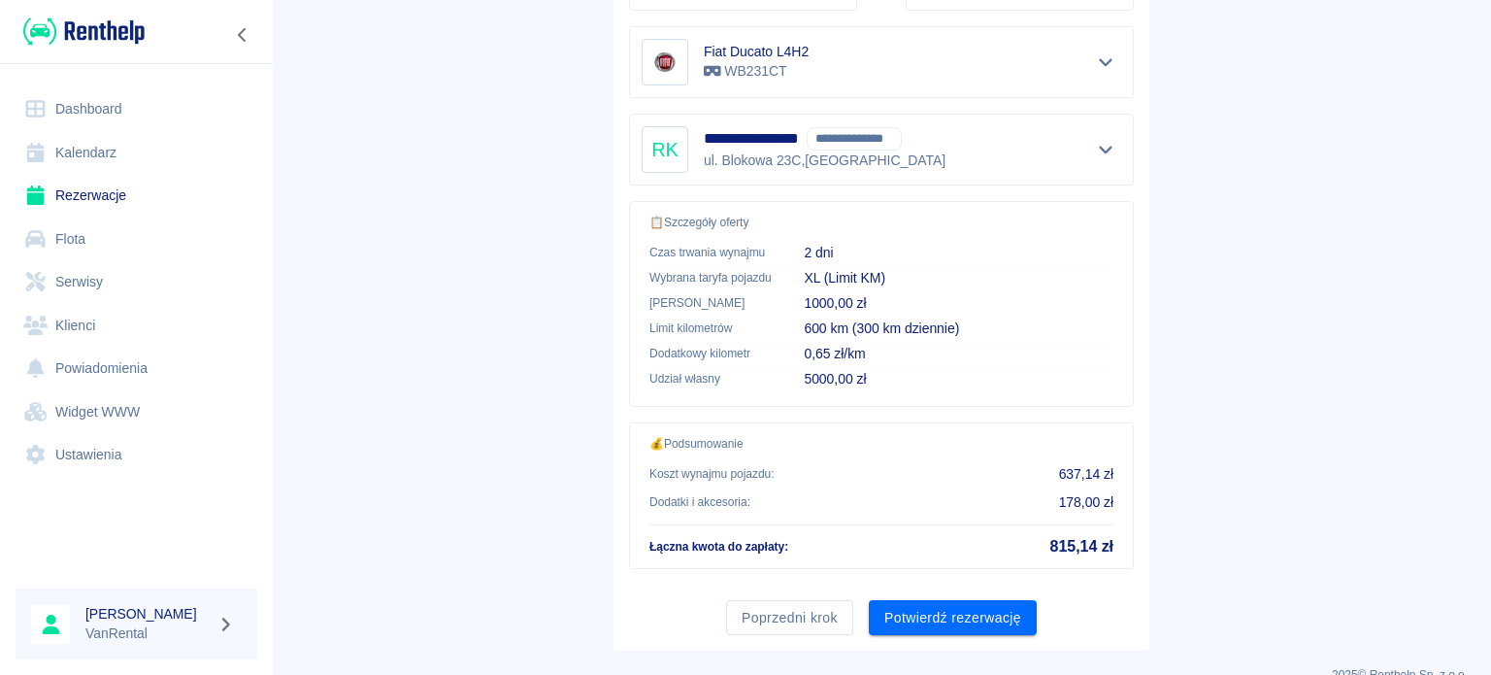
scroll to position [397, 0]
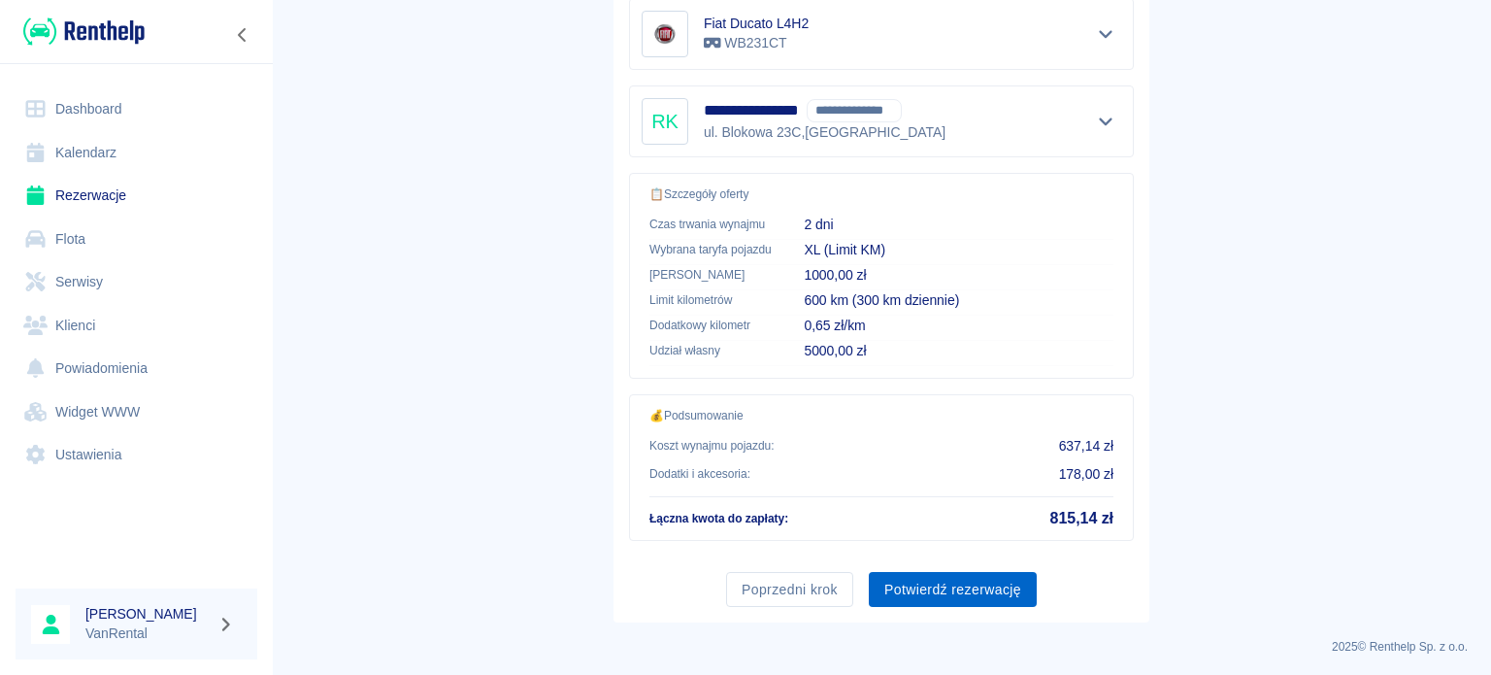
click at [973, 583] on button "Potwierdź rezerwację" at bounding box center [953, 590] width 168 height 36
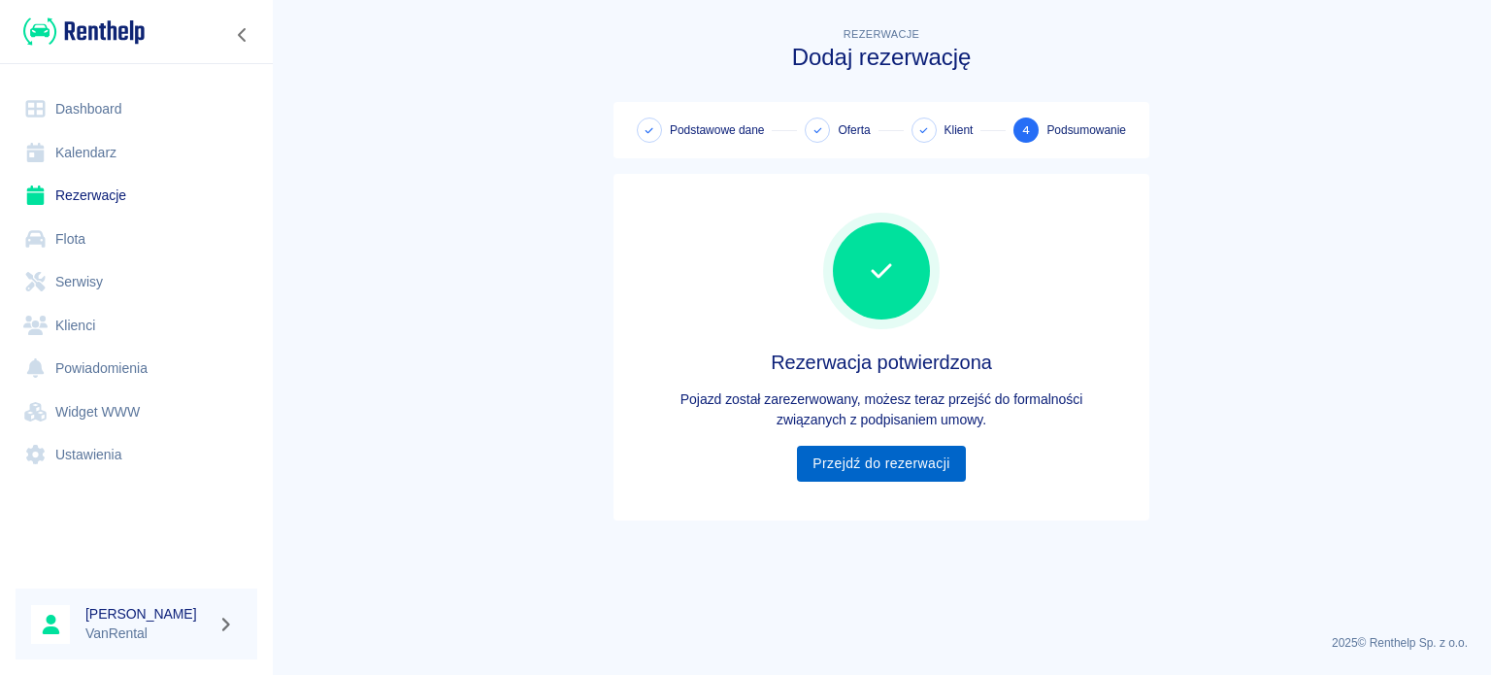
click at [870, 466] on link "Przejdź do rezerwacji" at bounding box center [881, 463] width 168 height 36
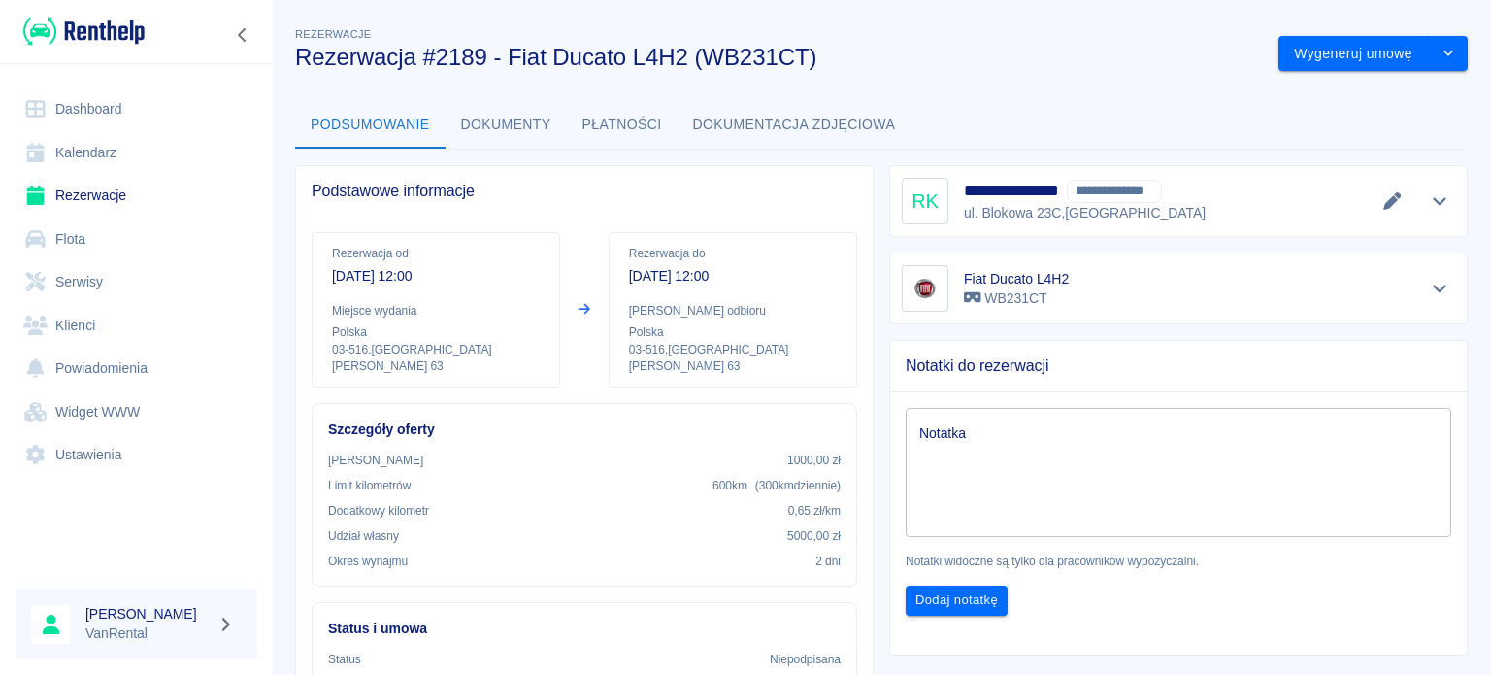
click at [112, 156] on link "Kalendarz" at bounding box center [137, 153] width 242 height 44
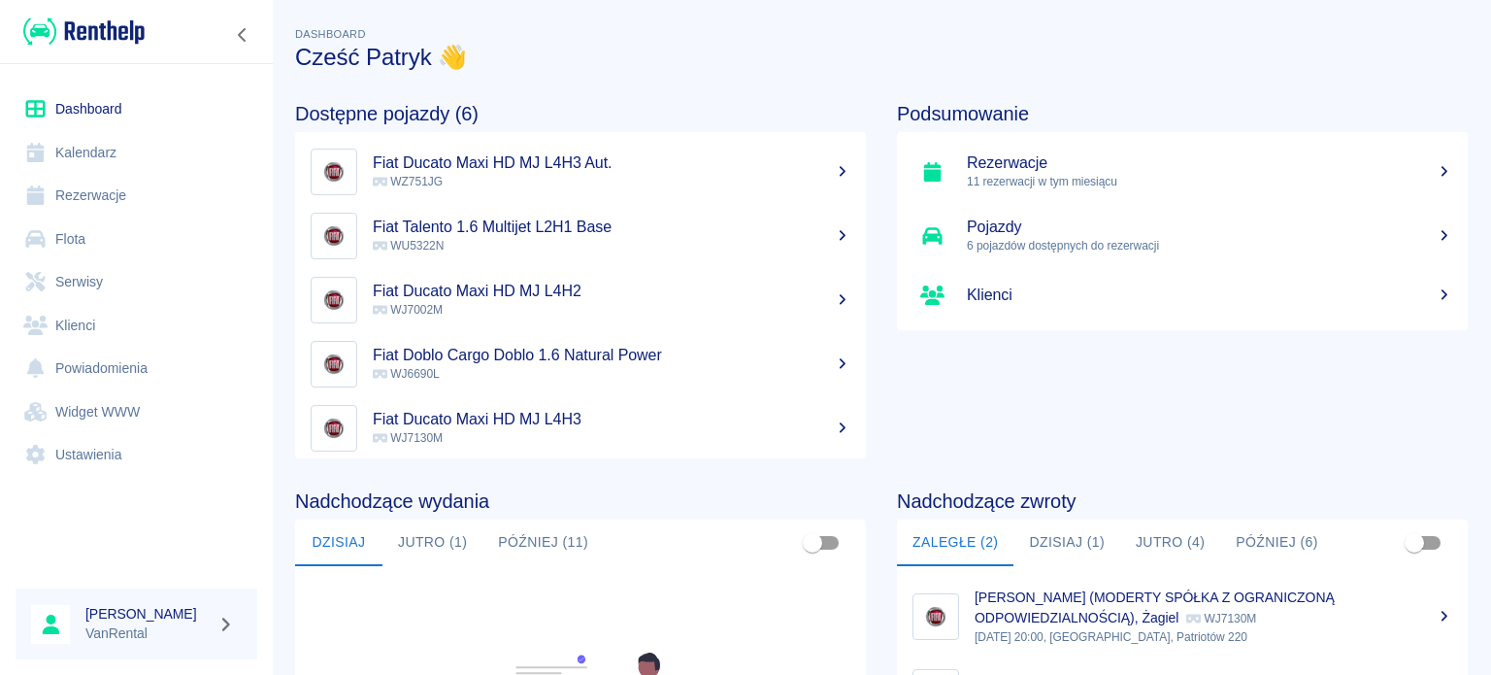
click at [111, 314] on link "Klienci" at bounding box center [137, 326] width 242 height 44
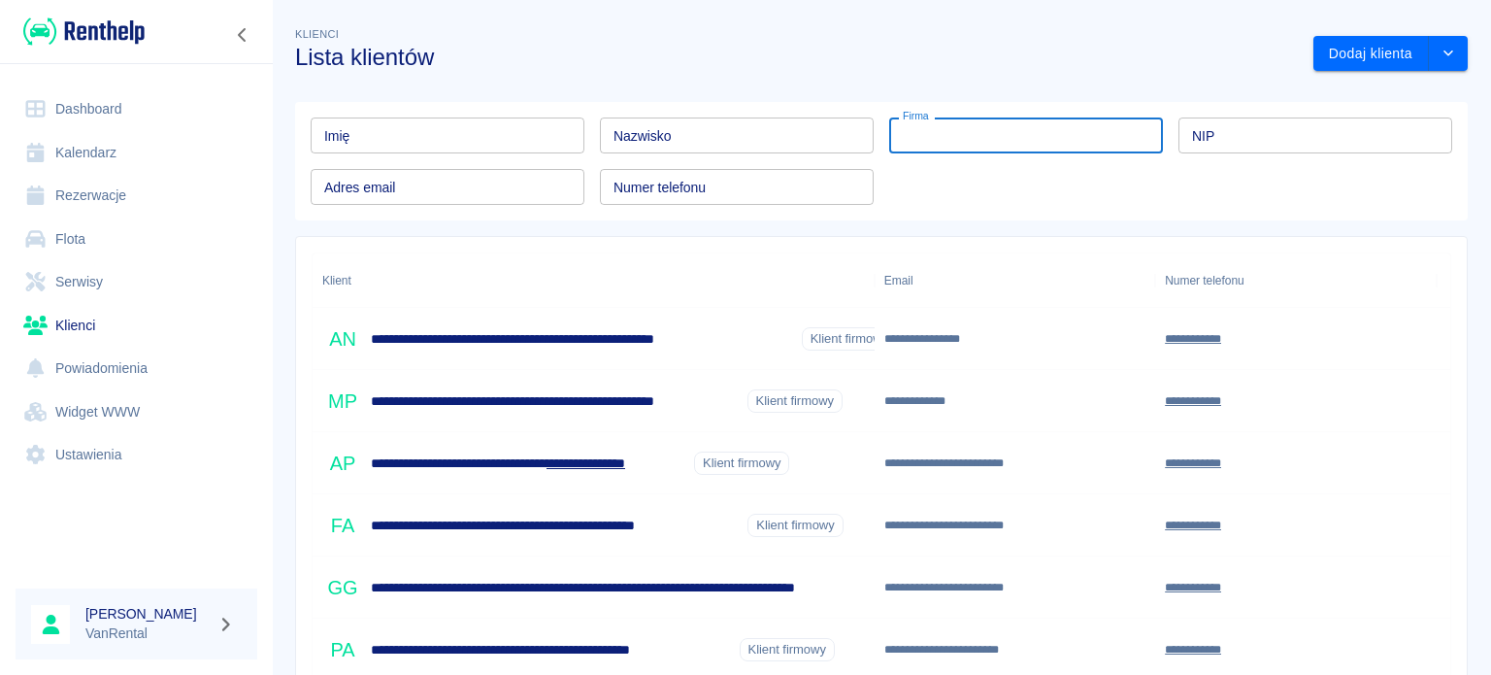
click at [982, 135] on input "Firma" at bounding box center [1026, 135] width 274 height 36
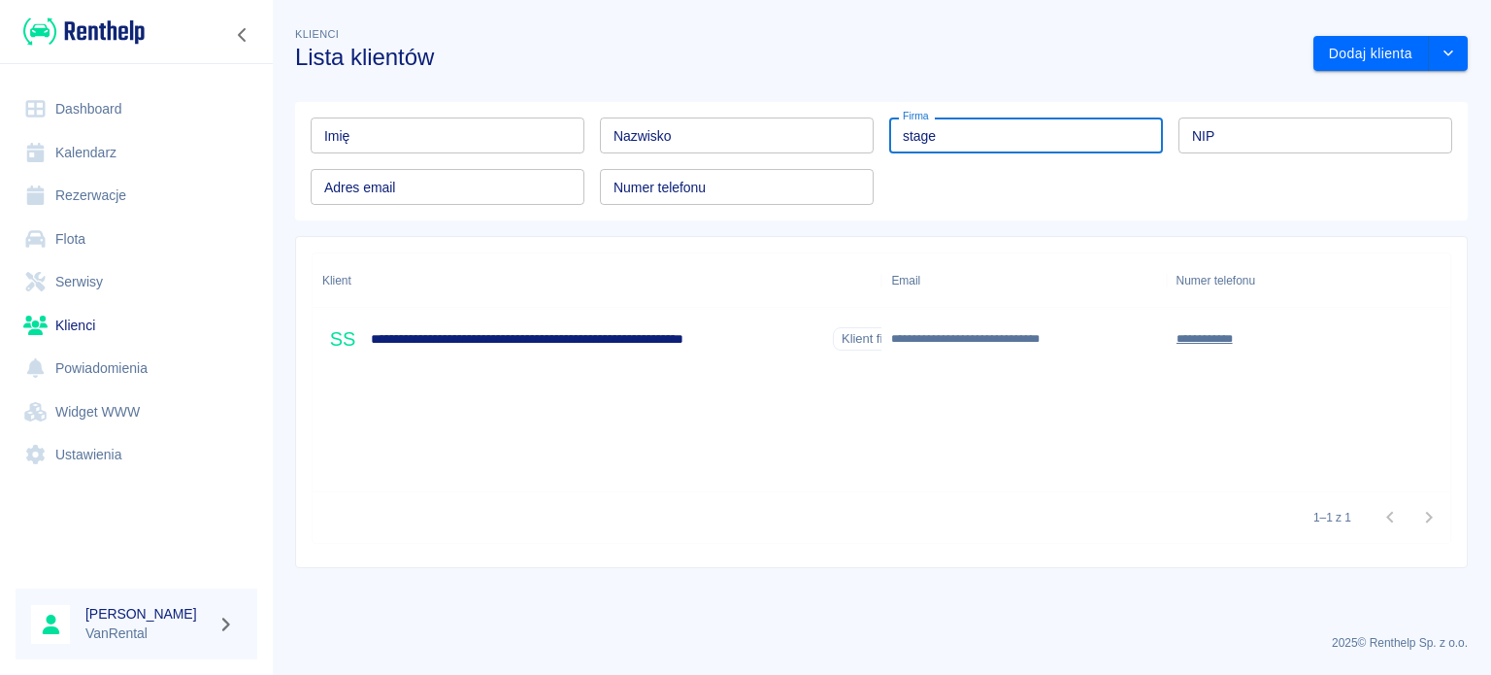
type input "stage"
click at [675, 347] on h6 "**********" at bounding box center [598, 338] width 454 height 19
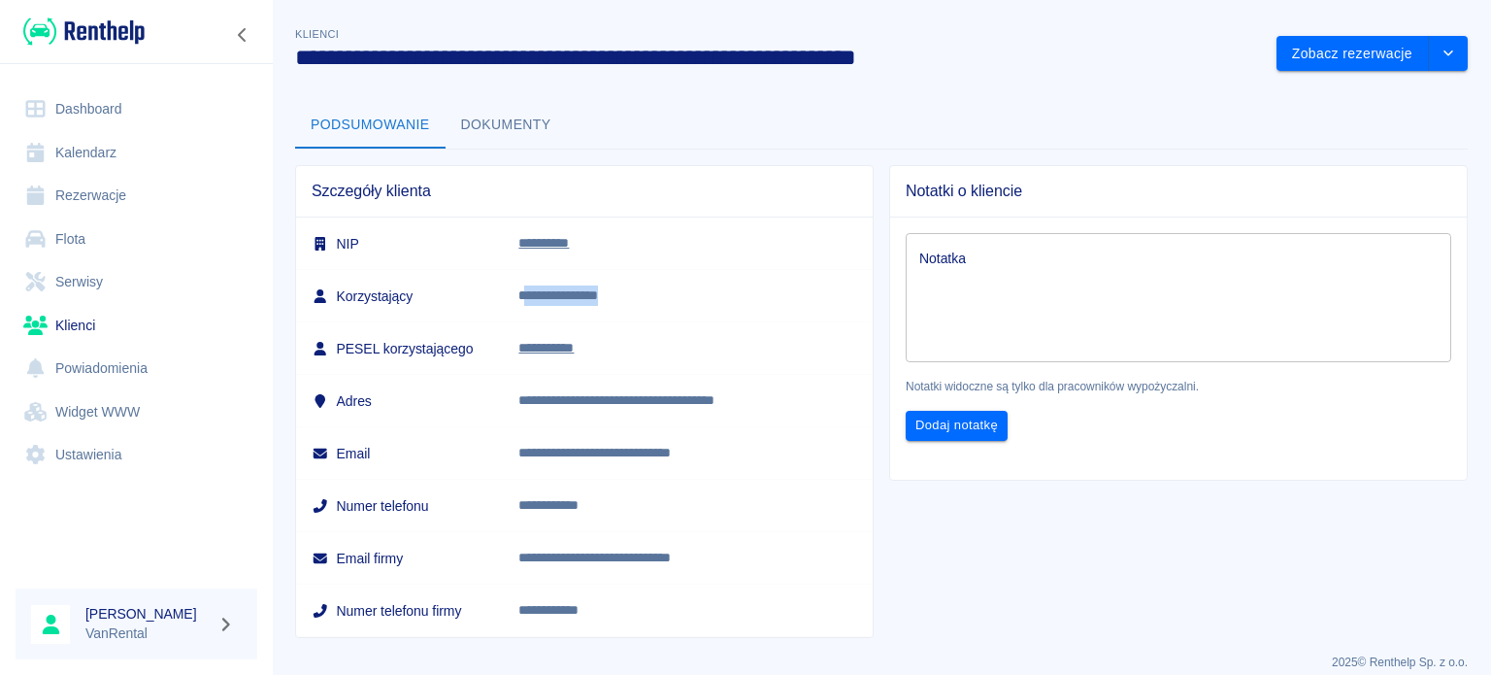
drag, startPoint x: 544, startPoint y: 300, endPoint x: 645, endPoint y: 298, distance: 101.0
click at [643, 298] on p "**********" at bounding box center [674, 295] width 313 height 20
click at [685, 319] on td "**********" at bounding box center [688, 296] width 370 height 52
drag, startPoint x: 530, startPoint y: 289, endPoint x: 696, endPoint y: 286, distance: 166.0
click at [696, 286] on td "**********" at bounding box center [688, 296] width 370 height 52
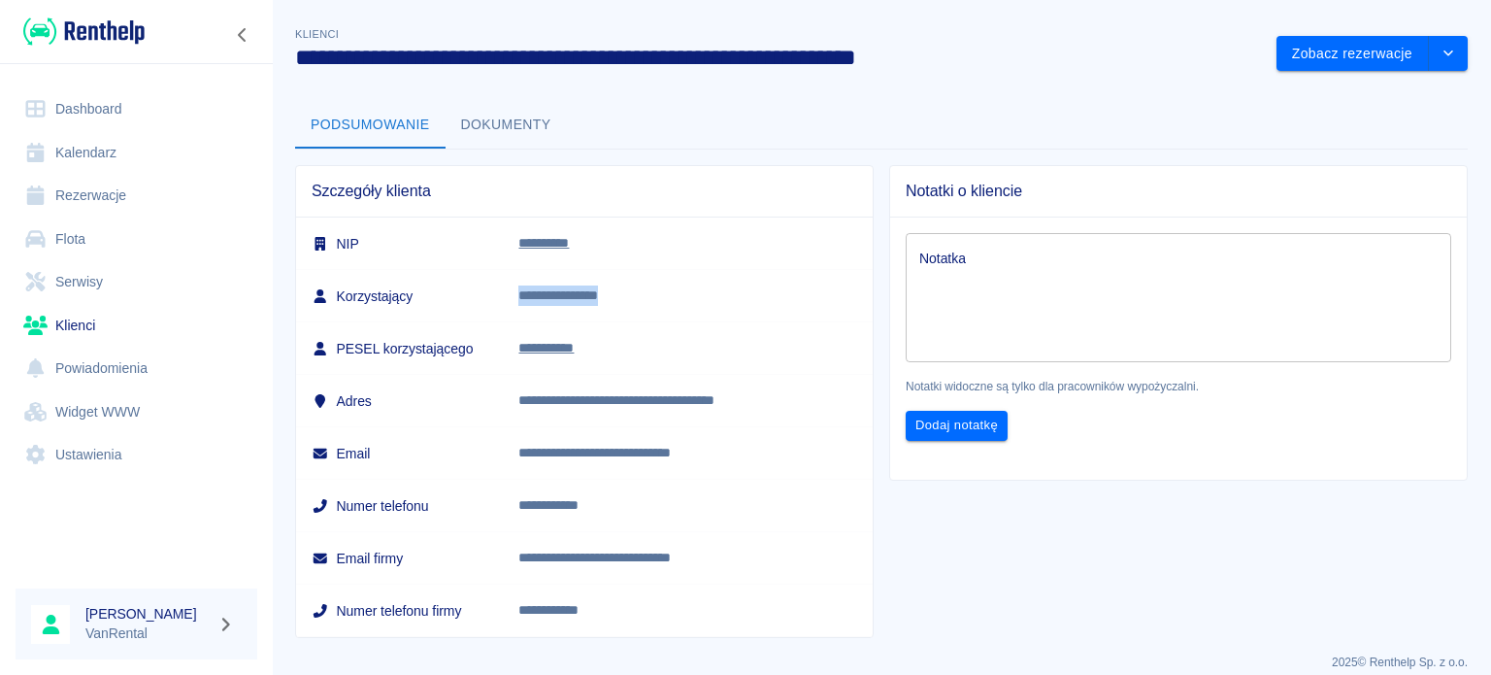
click at [696, 286] on p "**********" at bounding box center [674, 295] width 313 height 20
click at [1440, 50] on icon "drop-down" at bounding box center [1448, 53] width 16 height 13
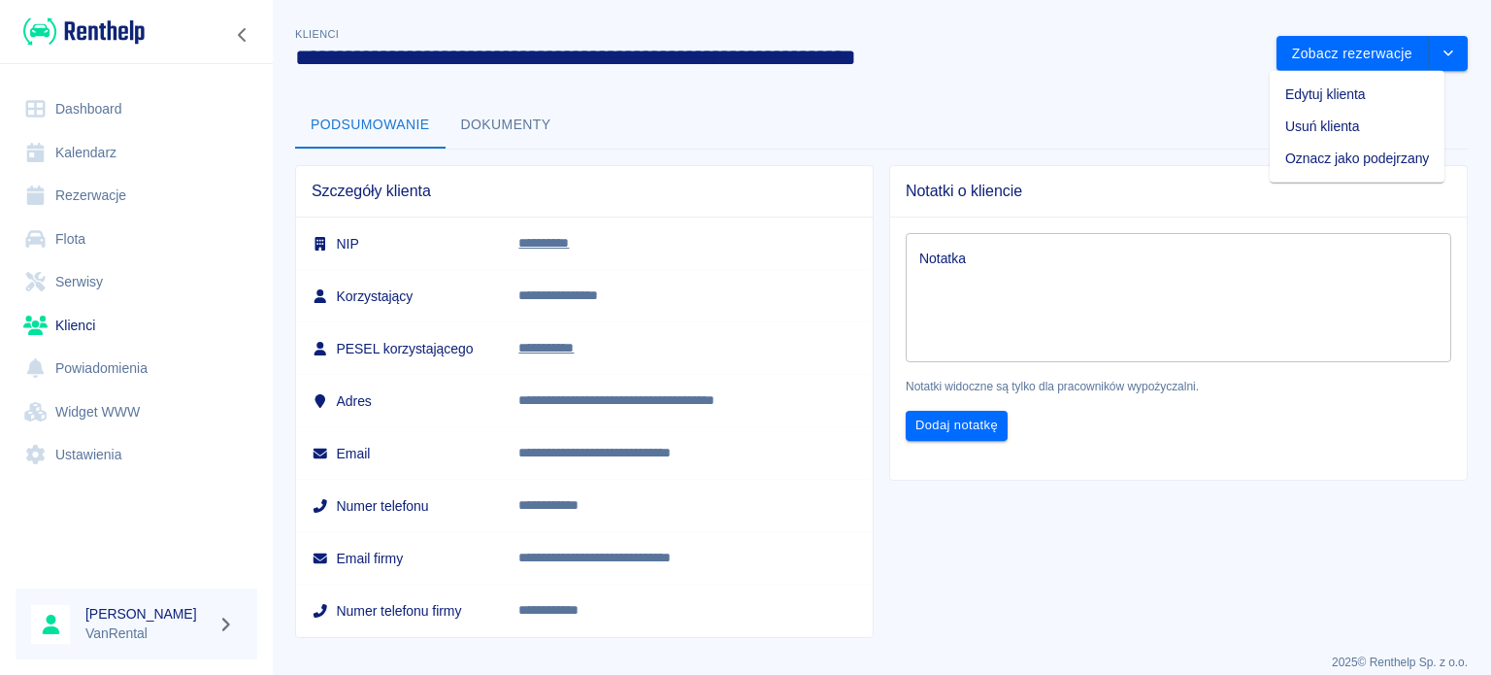
click at [854, 190] on div "Szczegóły klienta" at bounding box center [584, 191] width 577 height 50
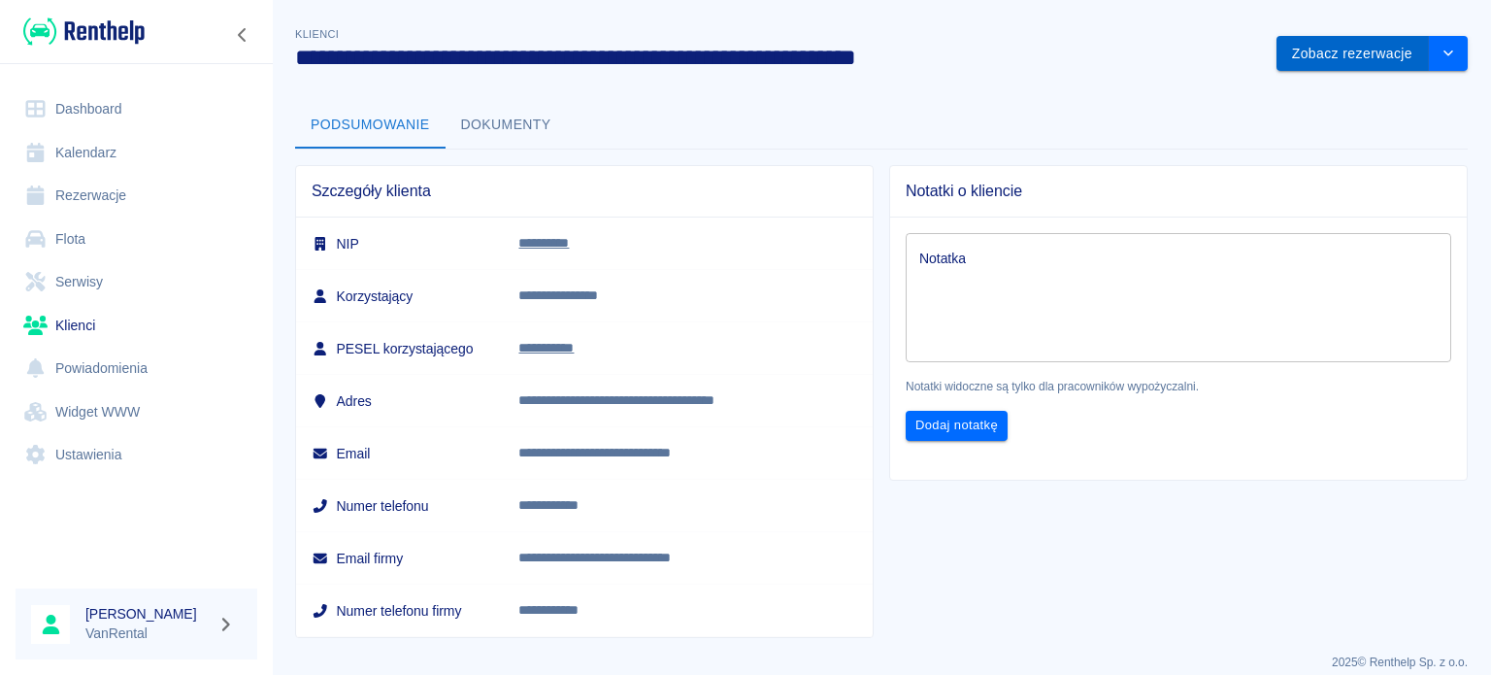
click at [1393, 60] on button "Zobacz rezerwacje" at bounding box center [1352, 54] width 152 height 36
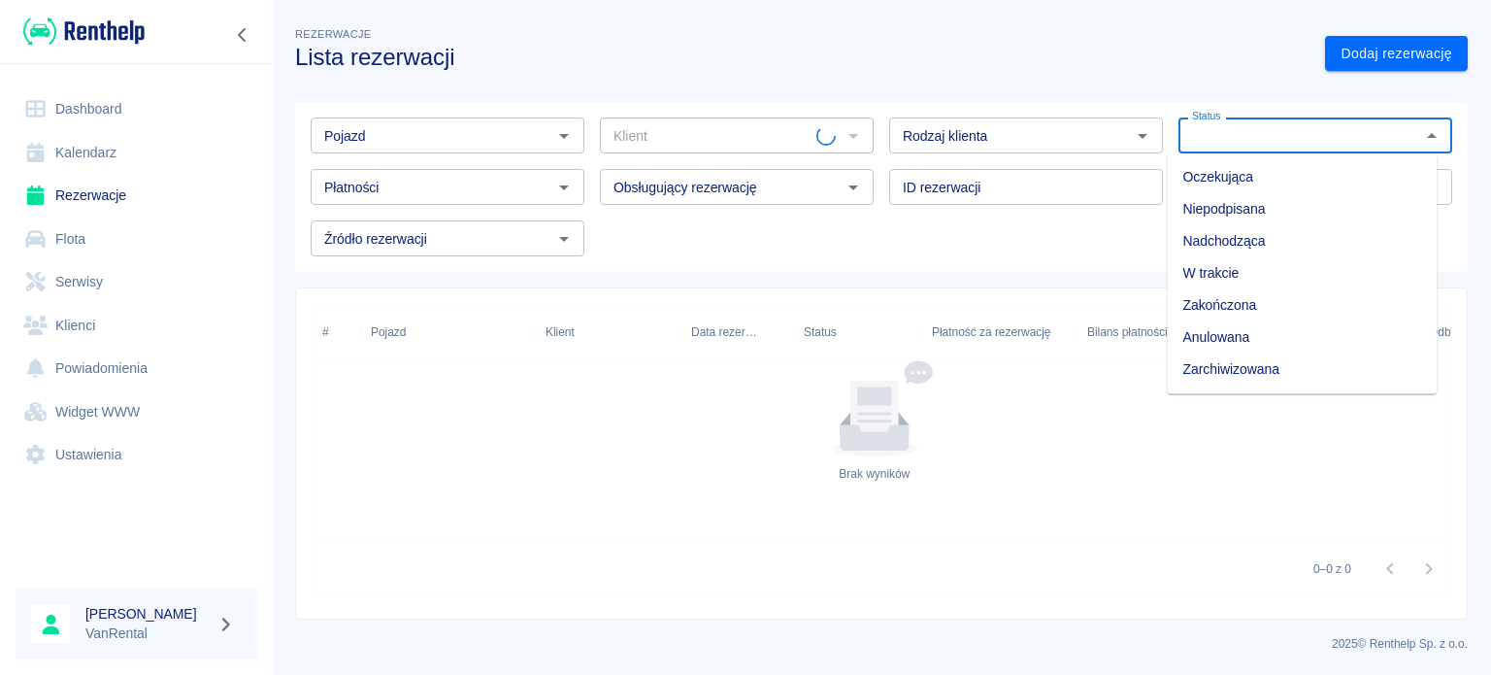
click at [1387, 127] on input "Status" at bounding box center [1299, 135] width 230 height 24
type input "[PERSON_NAME] - STAGE SOURCE SPÓŁKA AKCYJNA (NIP: 7010780150) ([PHONE_NUMBER])"
click at [1274, 363] on li "Zarchiwizowana" at bounding box center [1302, 369] width 270 height 32
type input "Zarchiwizowana"
